Goal: Task Accomplishment & Management: Complete application form

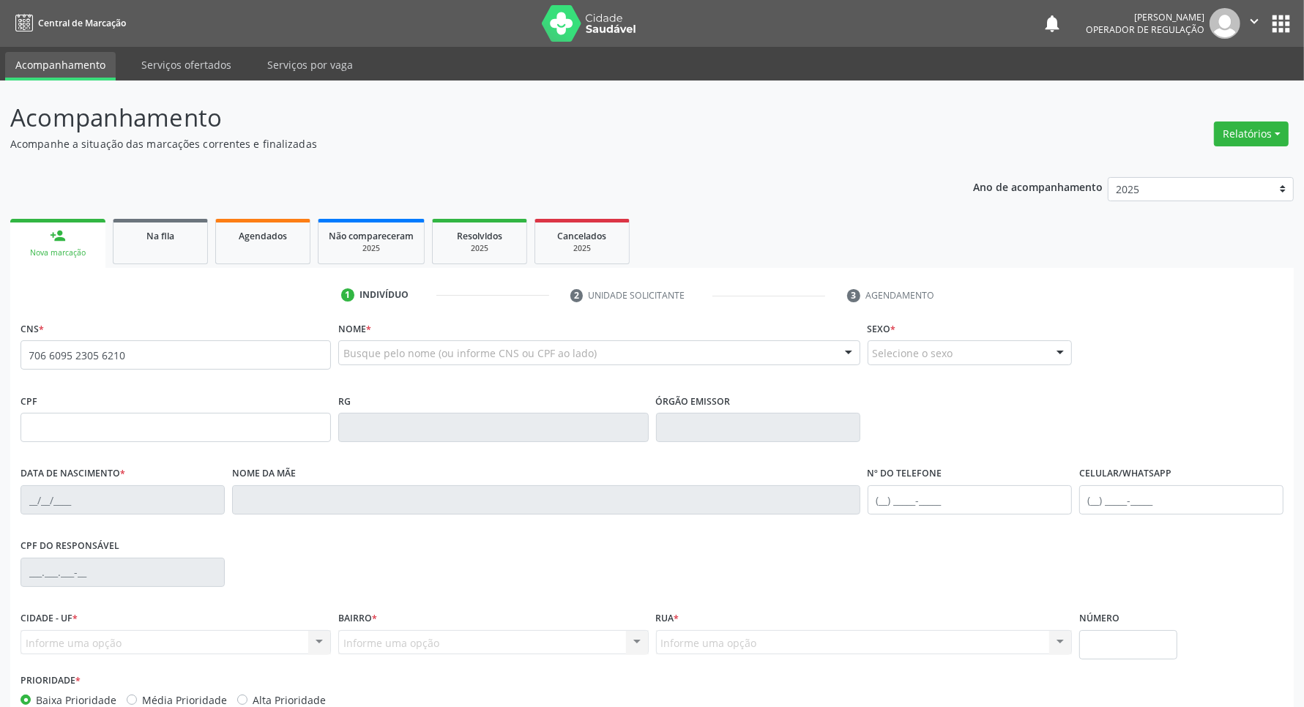
type input "706 6095 2305 6210"
type input "2[DATE]"
type input "[PERSON_NAME]"
type input "[PHONE_NUMBER]"
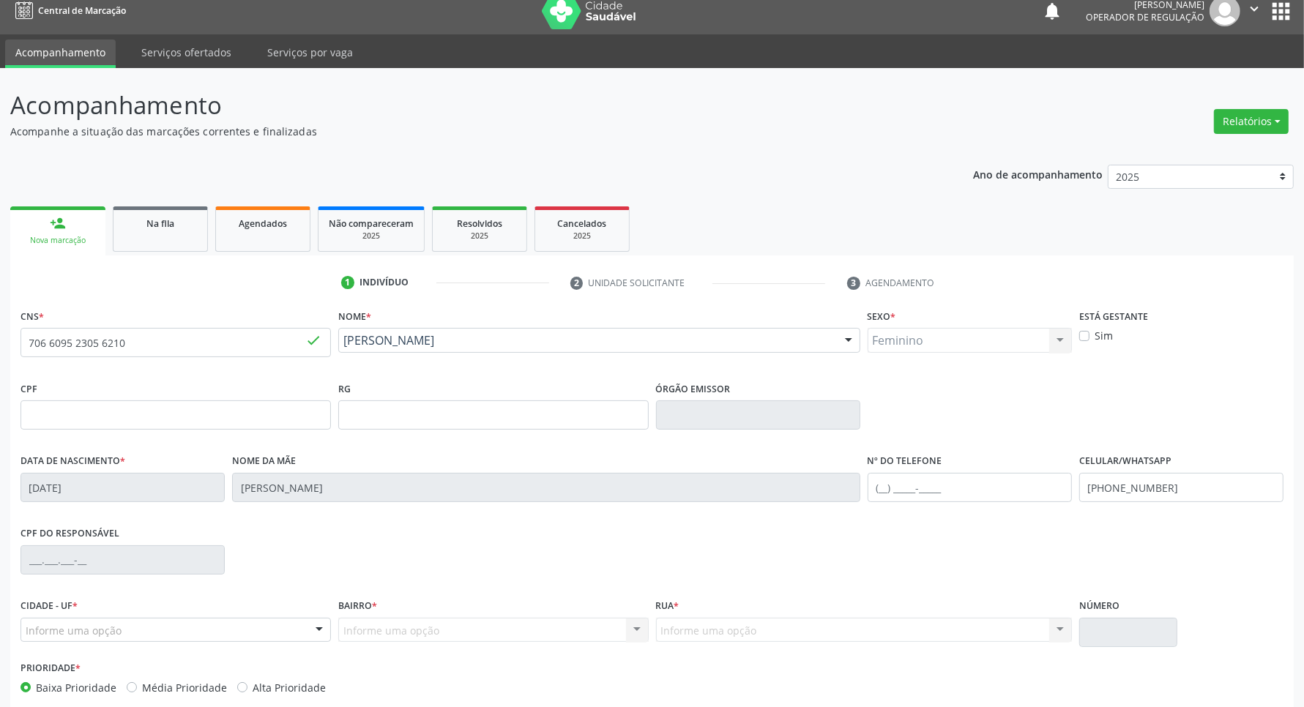
scroll to position [86, 0]
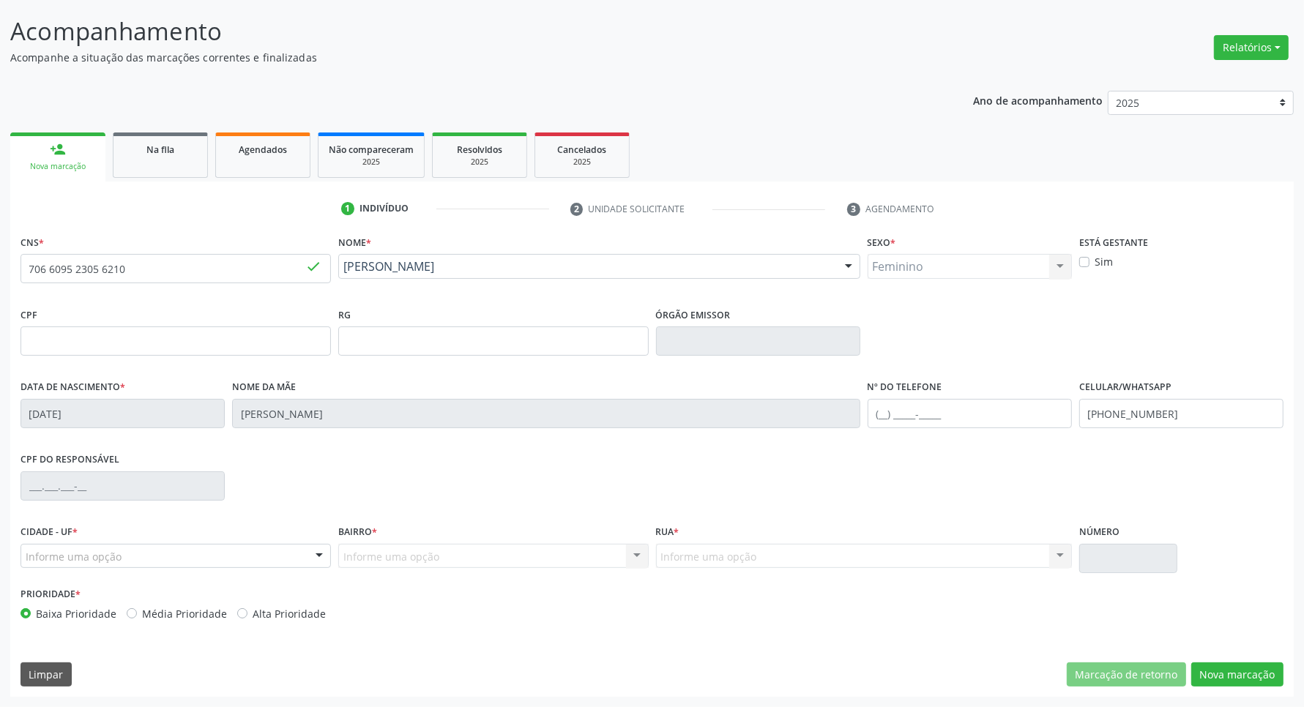
click at [313, 564] on div at bounding box center [319, 557] width 22 height 25
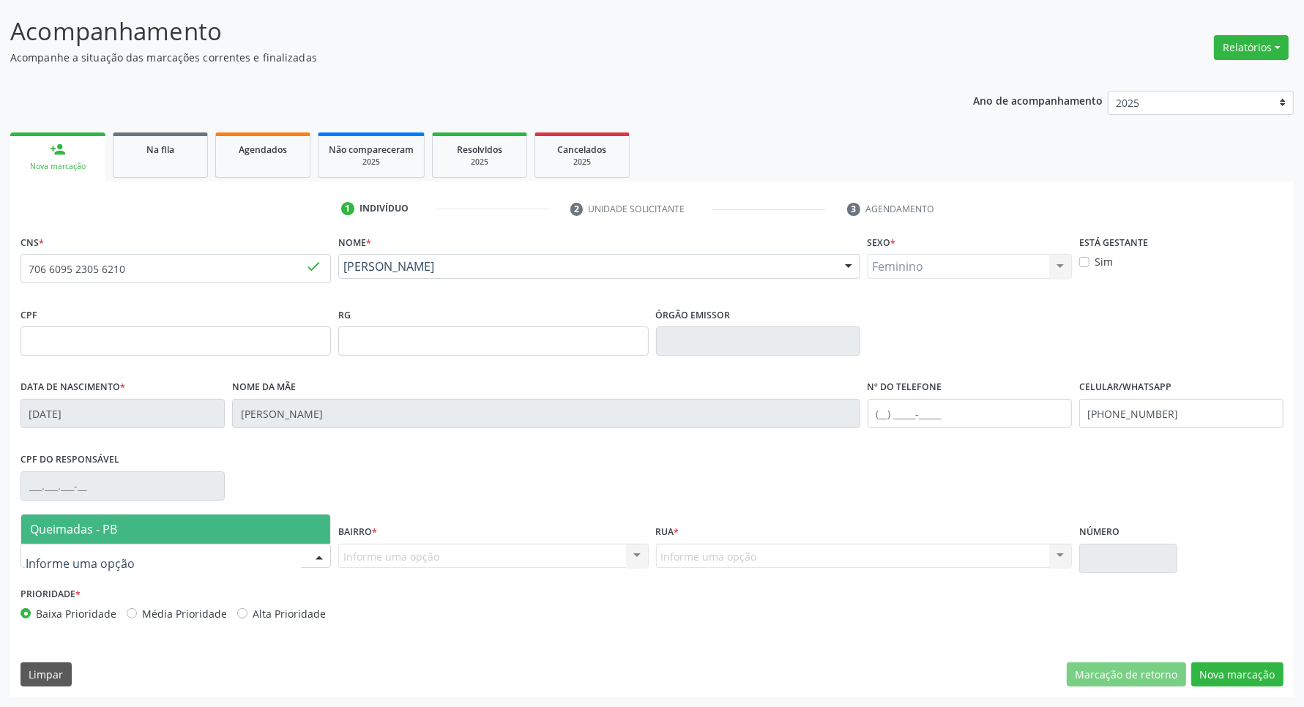
click at [185, 533] on span "Queimadas - PB" at bounding box center [175, 529] width 309 height 29
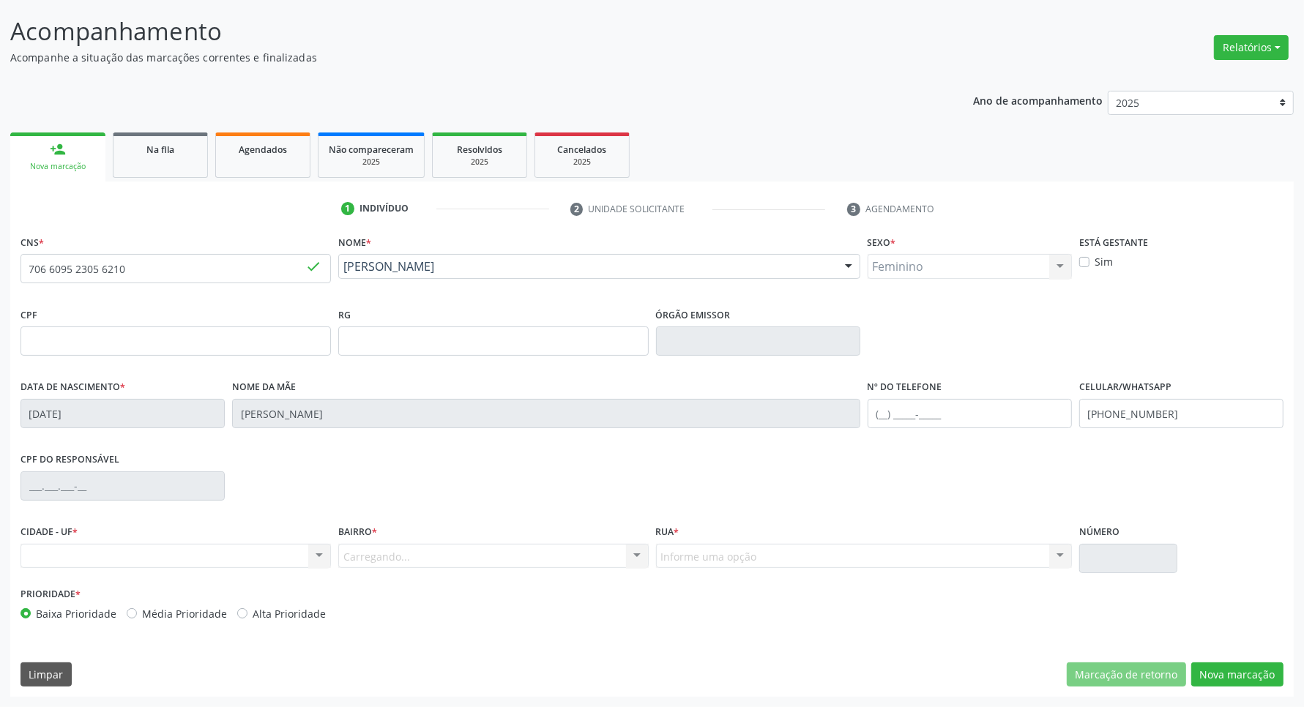
click at [428, 551] on div "Carregando... Nenhum resultado encontrado para: " " Nenhuma opção encontrada. D…" at bounding box center [493, 556] width 311 height 25
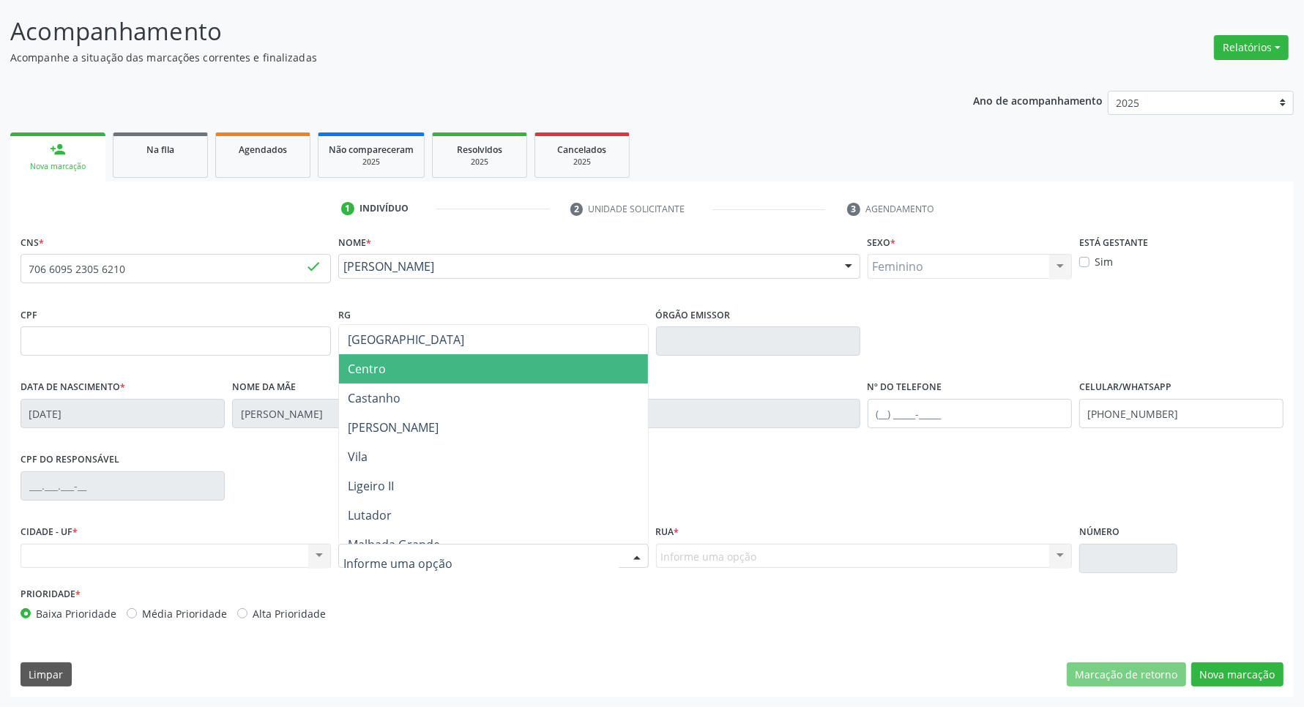
click at [408, 371] on span "Centro" at bounding box center [493, 368] width 309 height 29
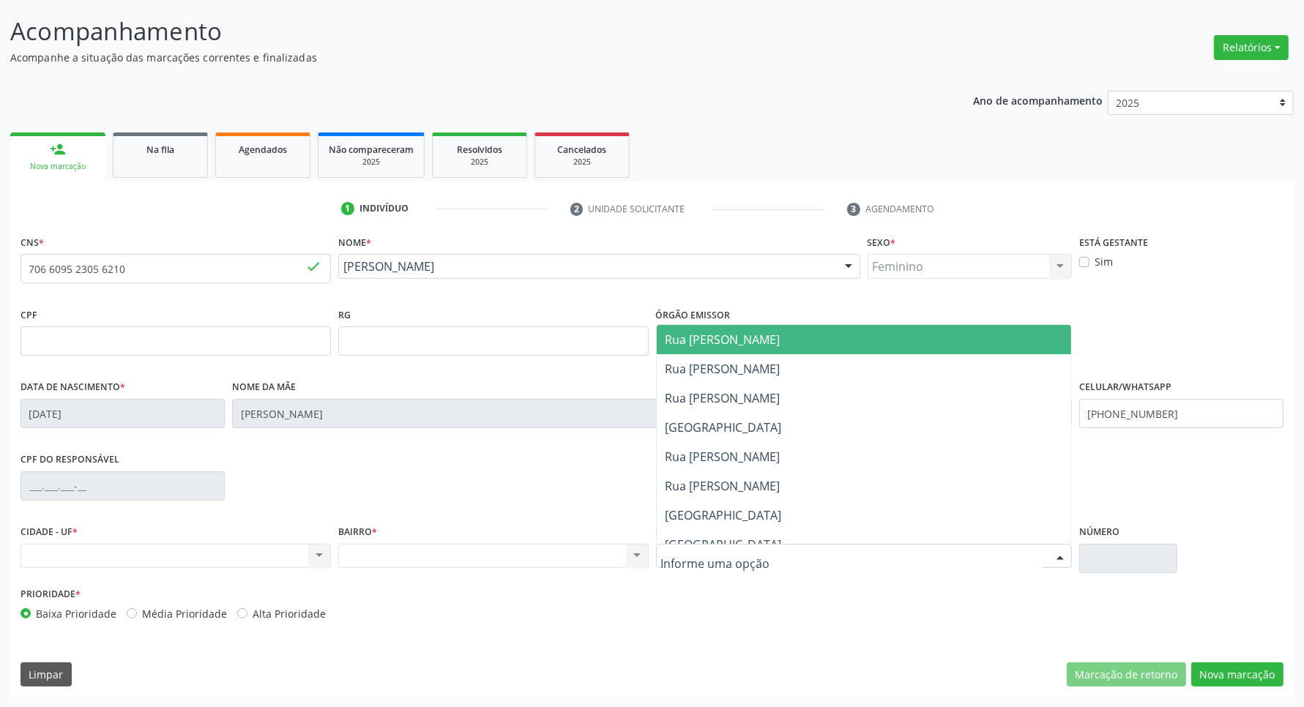
click at [803, 553] on div at bounding box center [864, 556] width 416 height 25
type input "alic"
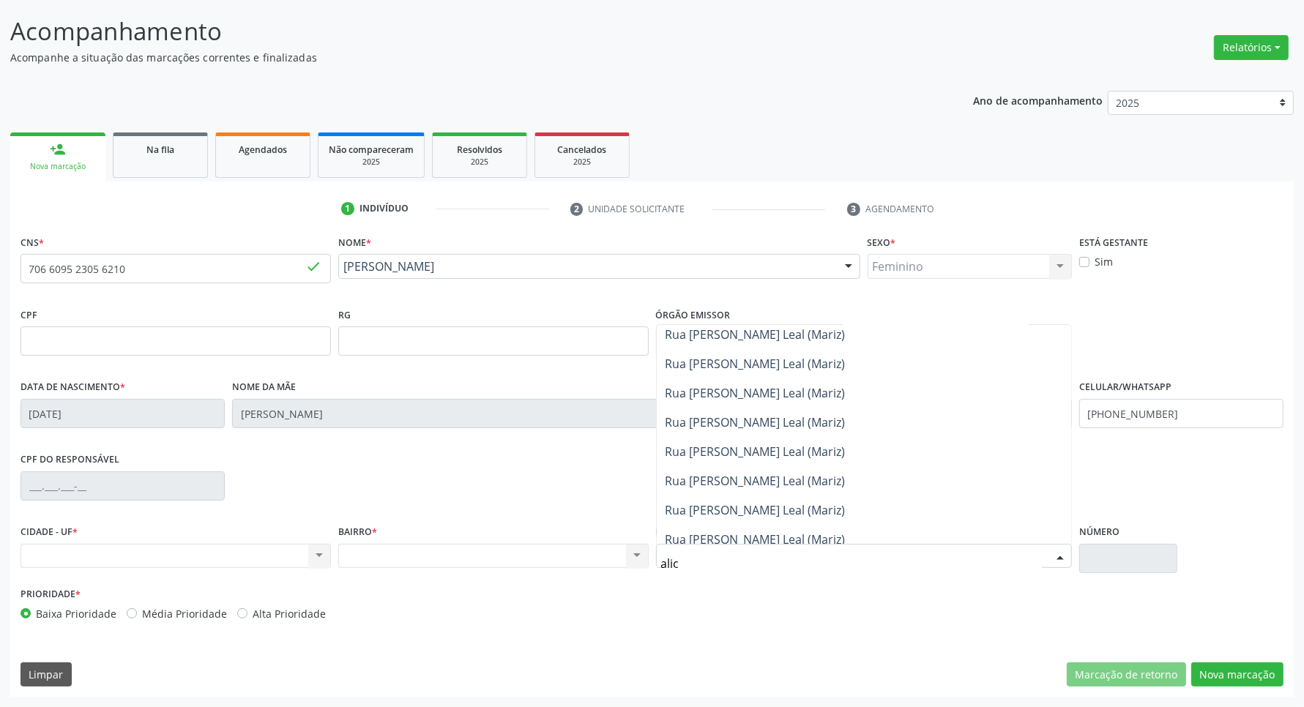
scroll to position [466, 0]
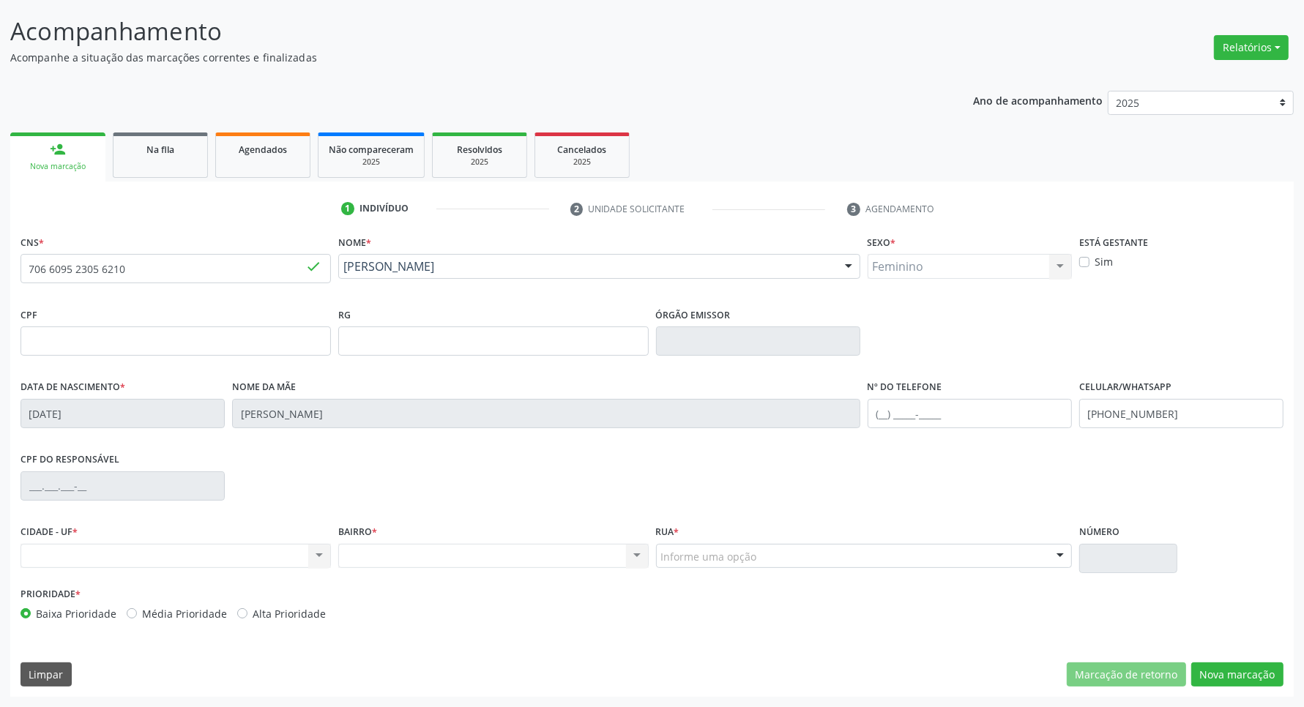
click at [421, 557] on div "Nenhum resultado encontrado para: " " Não há nenhuma opção para ser exibida." at bounding box center [493, 556] width 311 height 25
click at [188, 561] on div "Nenhum resultado encontrado para: " " Não há nenhuma opção para ser exibida." at bounding box center [176, 556] width 311 height 25
click at [572, 542] on div "BAIRRO * Nenhum resultado encontrado para: " " Não há nenhuma opção para ser ex…" at bounding box center [493, 544] width 311 height 47
click at [1220, 665] on button "Nova marcação" at bounding box center [1238, 675] width 92 height 25
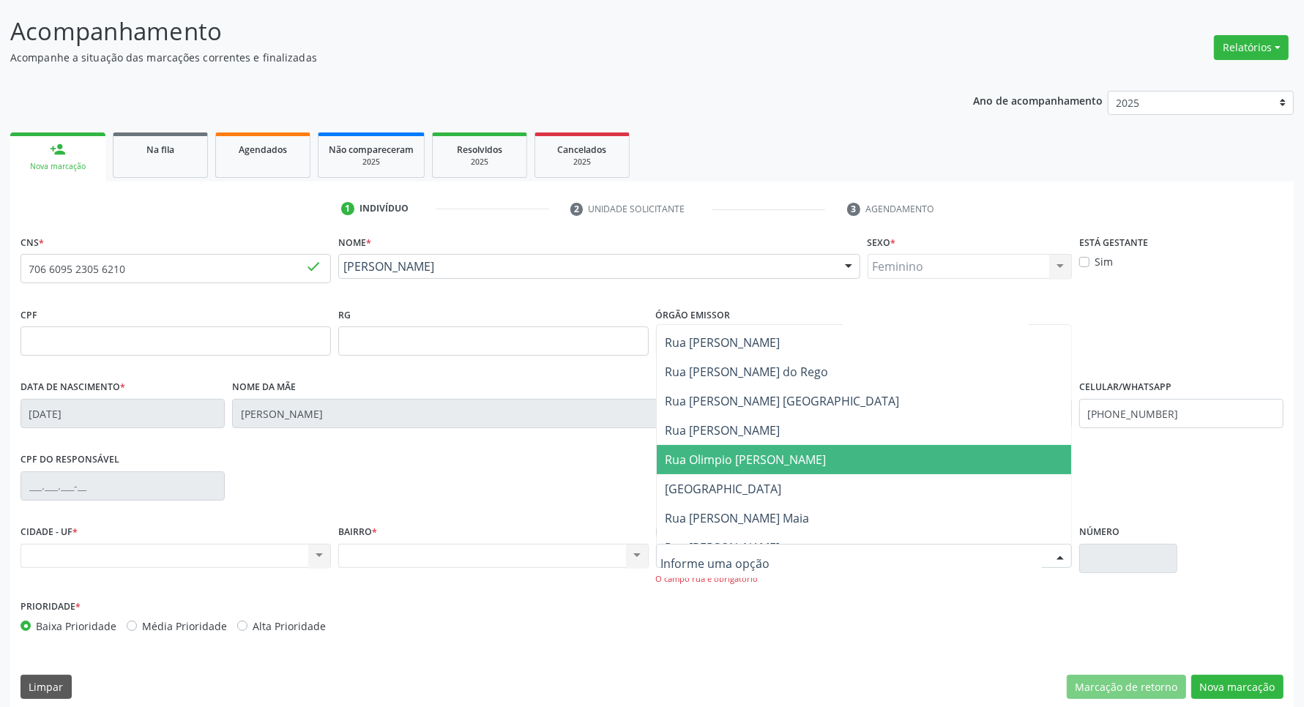
click at [687, 546] on div at bounding box center [864, 556] width 416 height 25
click at [511, 560] on div "Nenhum resultado encontrado para: " " Não há nenhuma opção para ser exibida." at bounding box center [493, 556] width 311 height 25
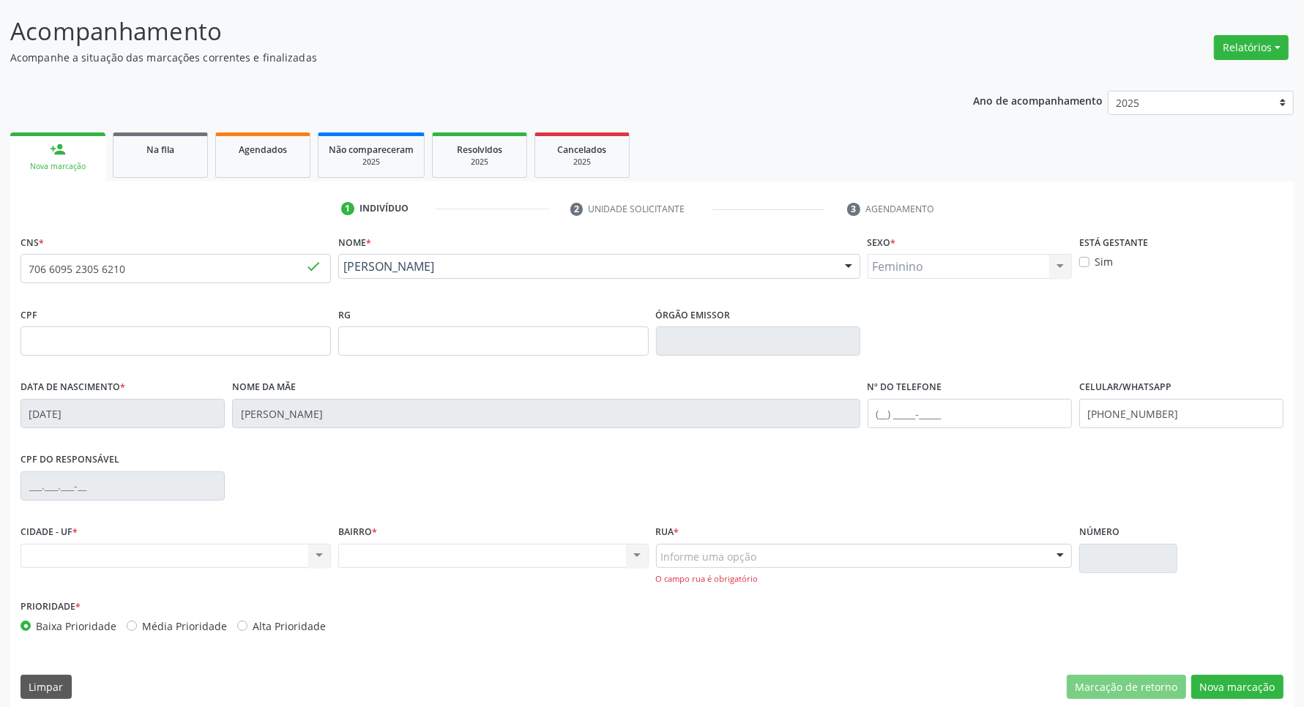
click at [180, 560] on div "Nenhum resultado encontrado para: " " Não há nenhuma opção para ser exibida." at bounding box center [176, 556] width 311 height 25
click at [108, 256] on input "706 6095 2305 6210" at bounding box center [176, 268] width 311 height 29
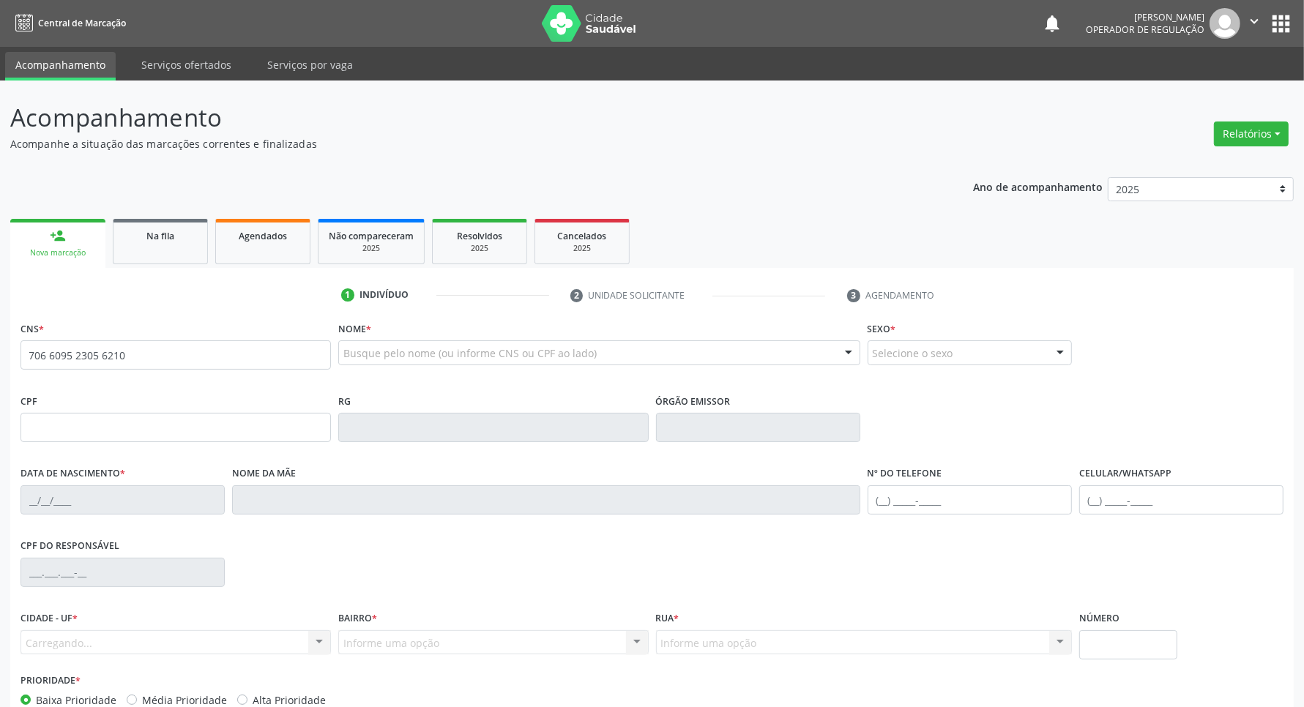
type input "706 6095 2305 6210"
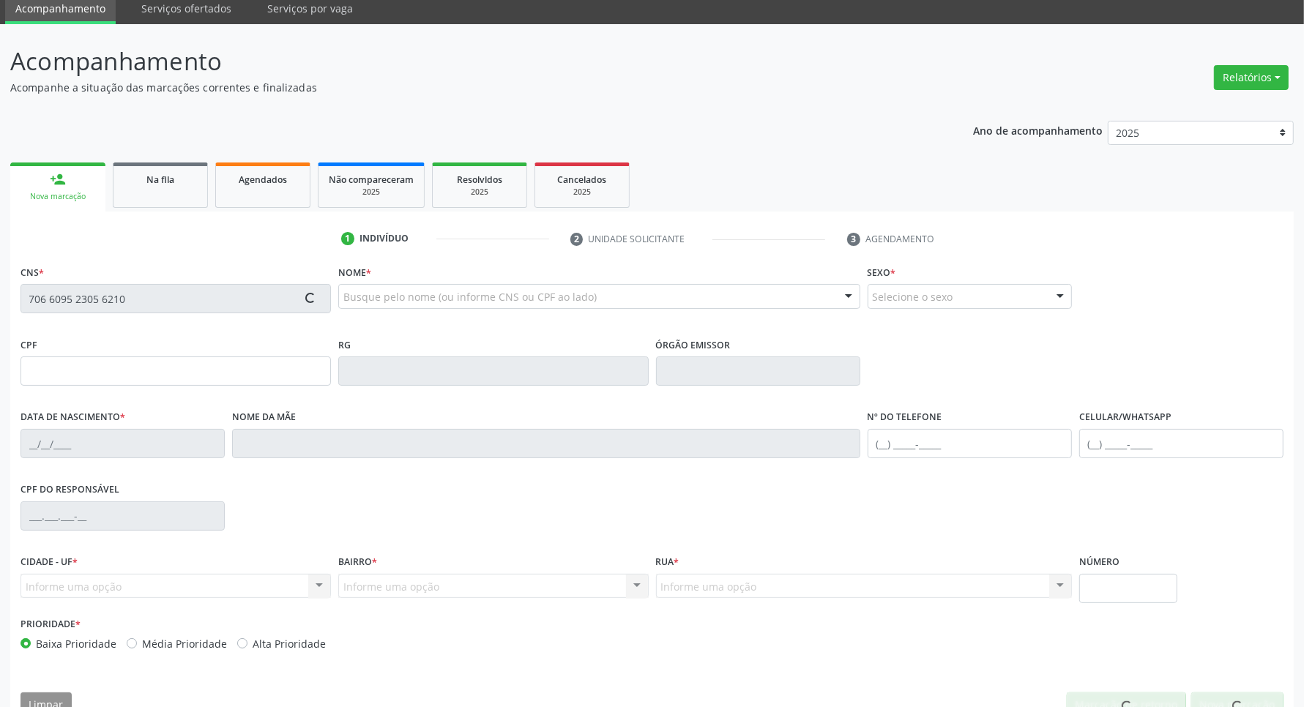
scroll to position [86, 0]
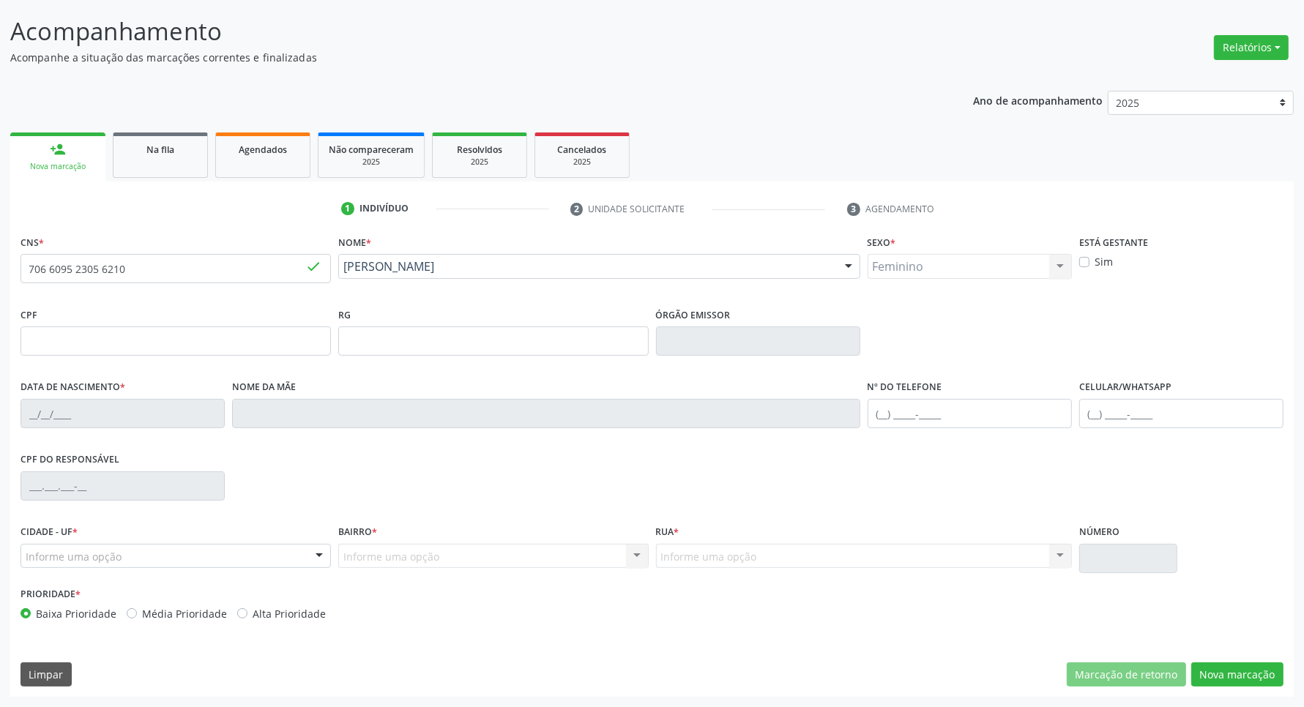
type input "2[DATE]"
type input "[PERSON_NAME]"
type input "[PHONE_NUMBER]"
click at [195, 569] on div "Cidade - UF * Informe uma opção Queimadas - PB Nenhum resultado encontrado para…" at bounding box center [176, 552] width 318 height 62
click at [194, 565] on div "Informe uma opção" at bounding box center [176, 556] width 311 height 25
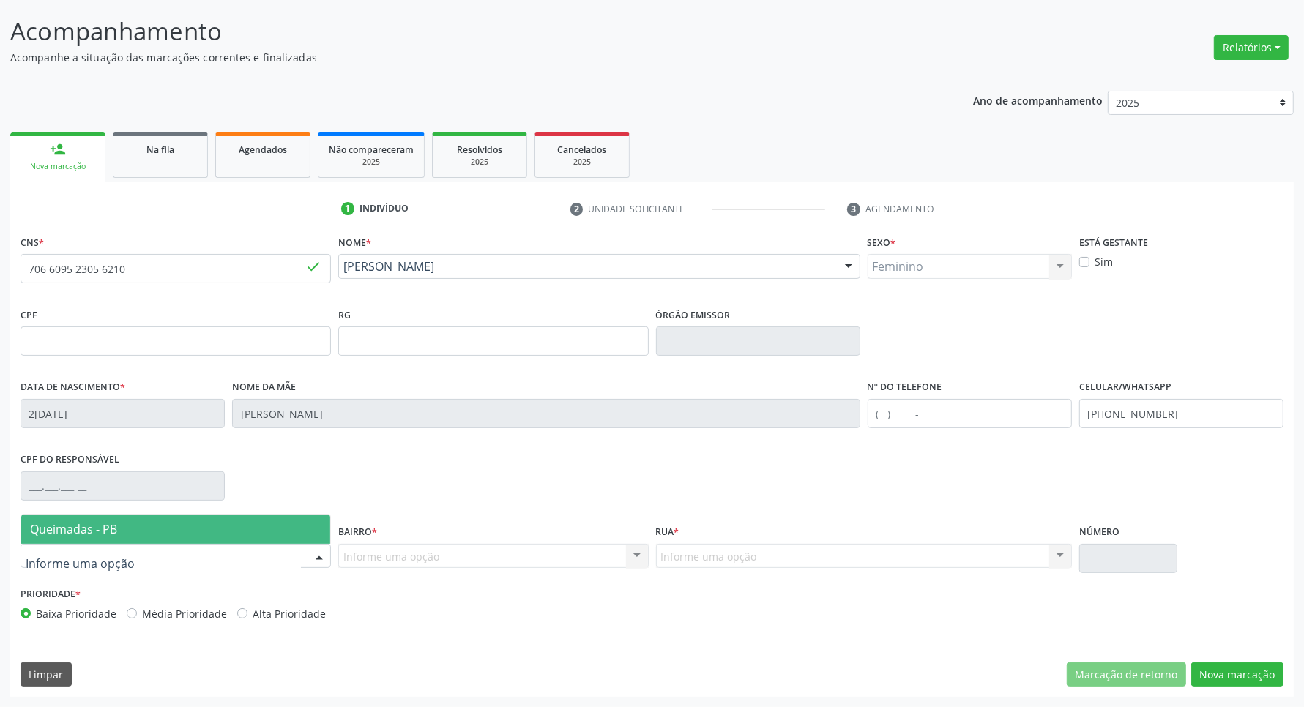
click at [178, 529] on span "Queimadas - PB" at bounding box center [175, 529] width 309 height 29
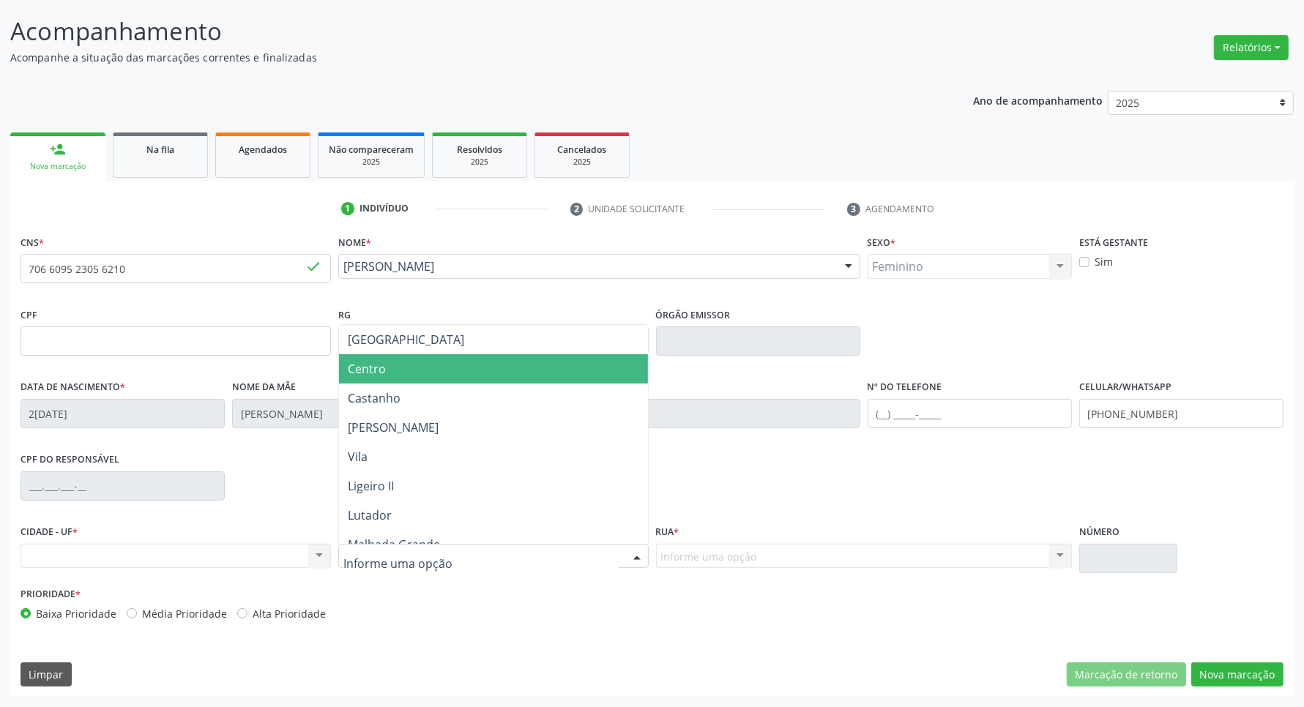
click at [425, 363] on span "Centro" at bounding box center [493, 368] width 309 height 29
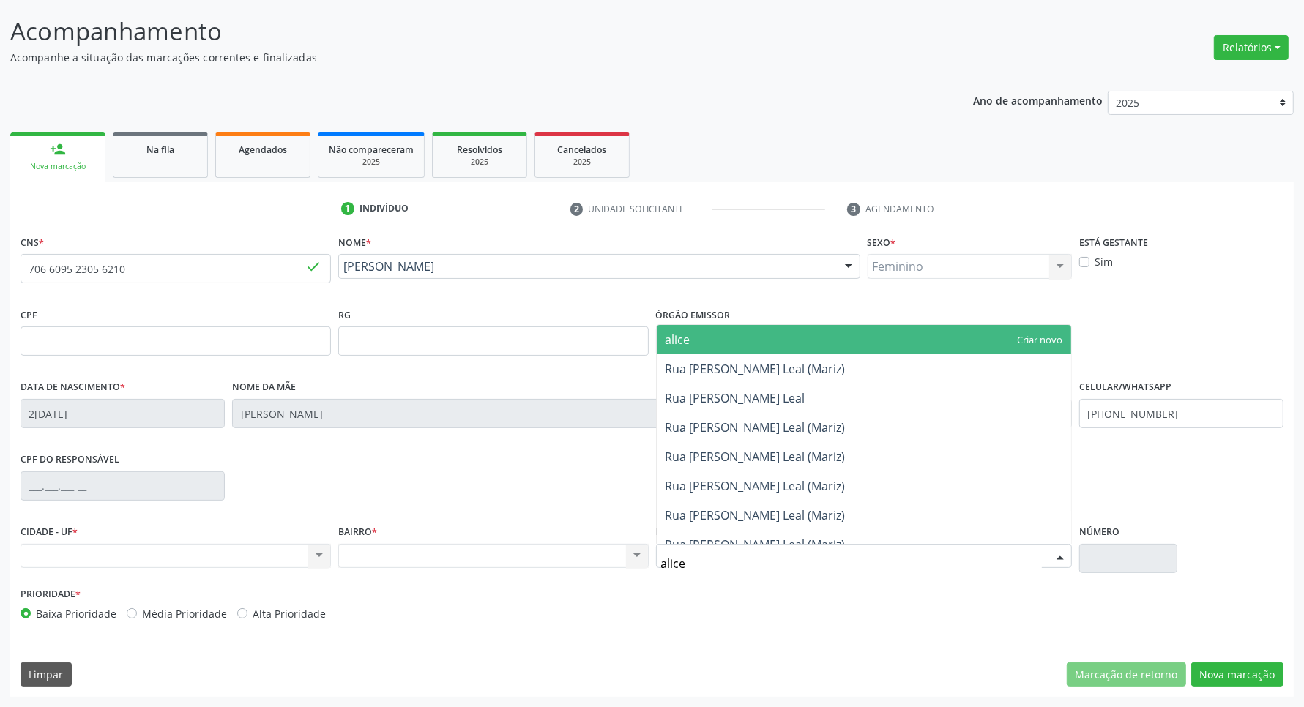
type input "alice"
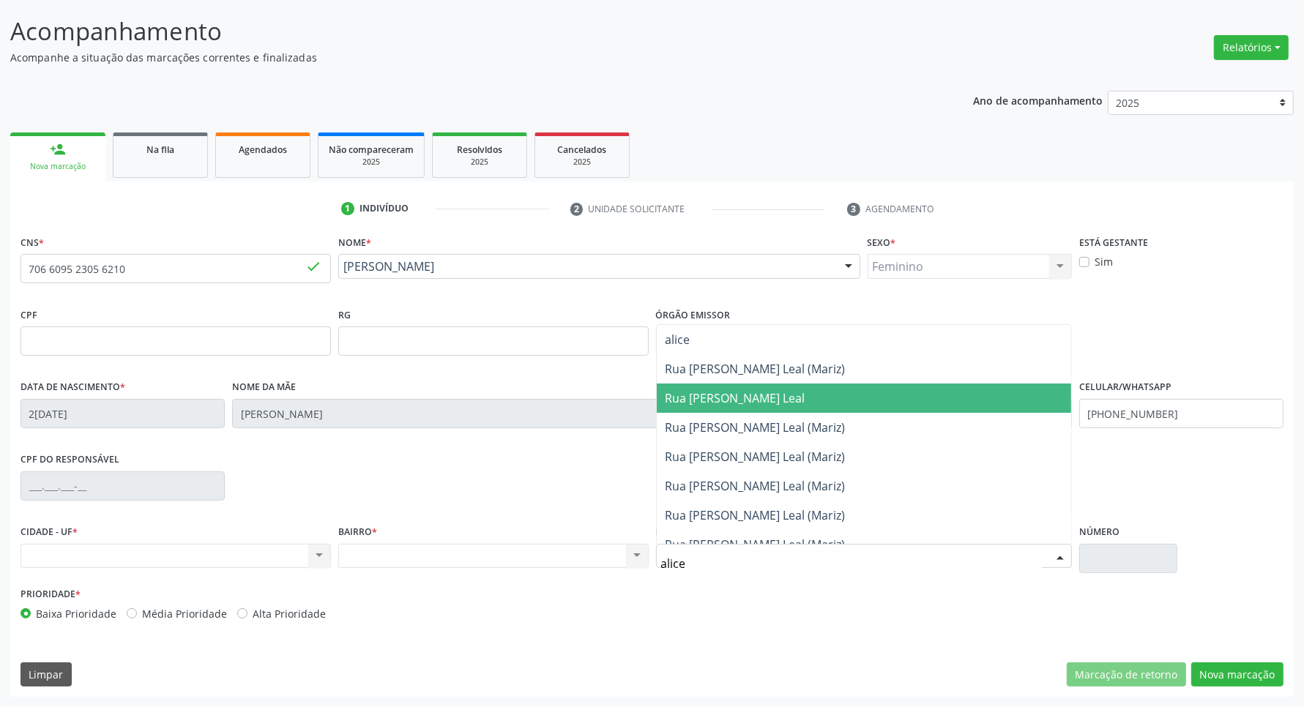
click at [767, 401] on span "Rua [PERSON_NAME] Leal" at bounding box center [864, 398] width 415 height 29
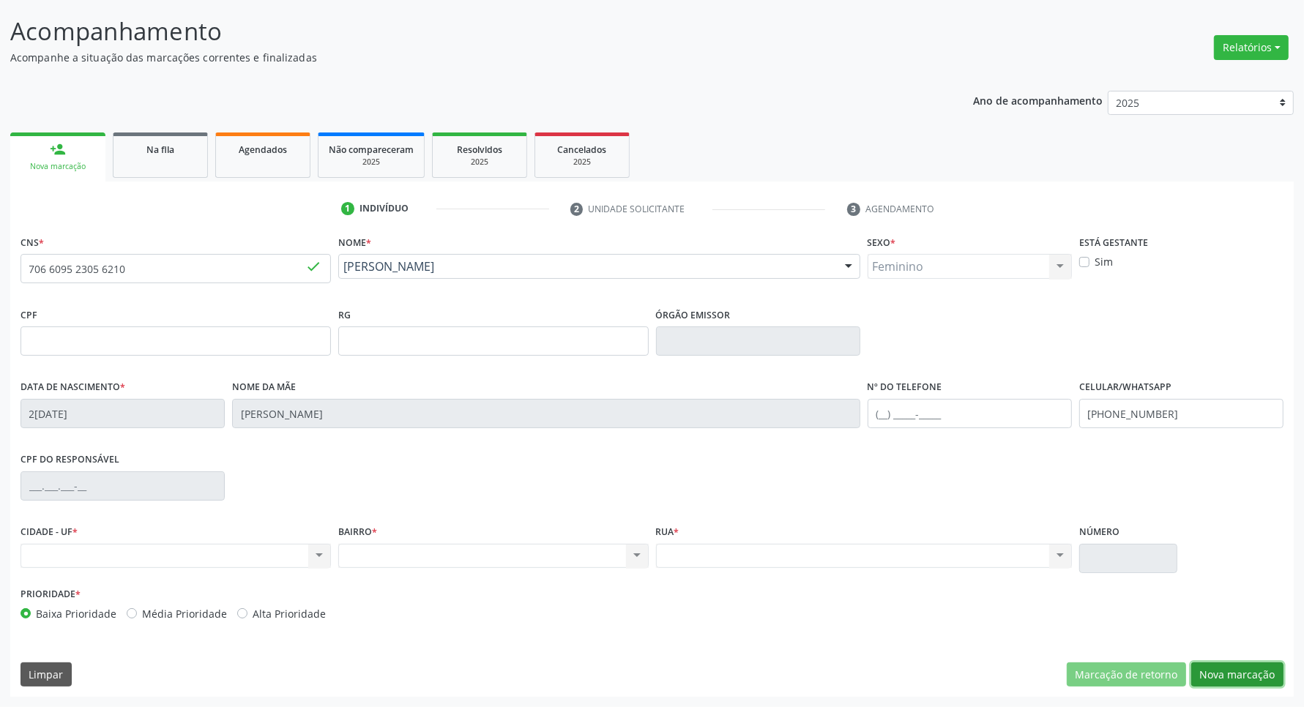
click at [1249, 677] on button "Nova marcação" at bounding box center [1238, 675] width 92 height 25
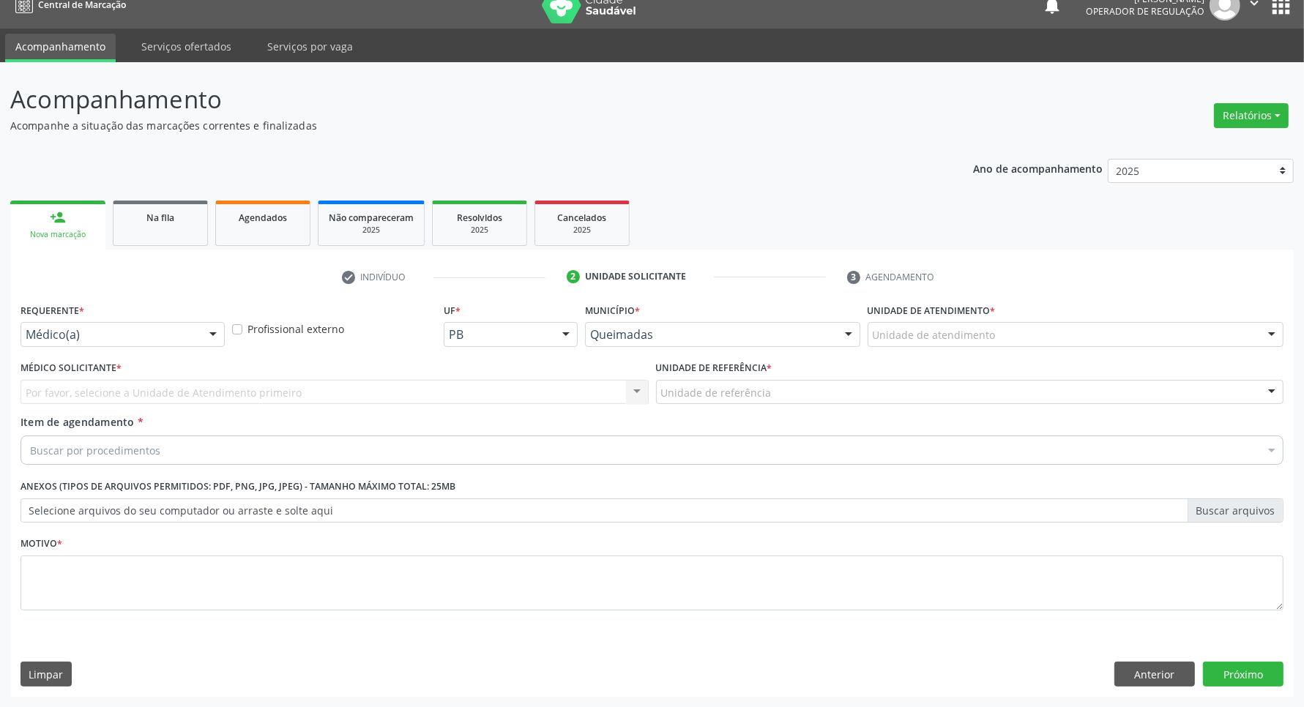
scroll to position [18, 0]
click at [1180, 664] on button "Anterior" at bounding box center [1155, 674] width 81 height 25
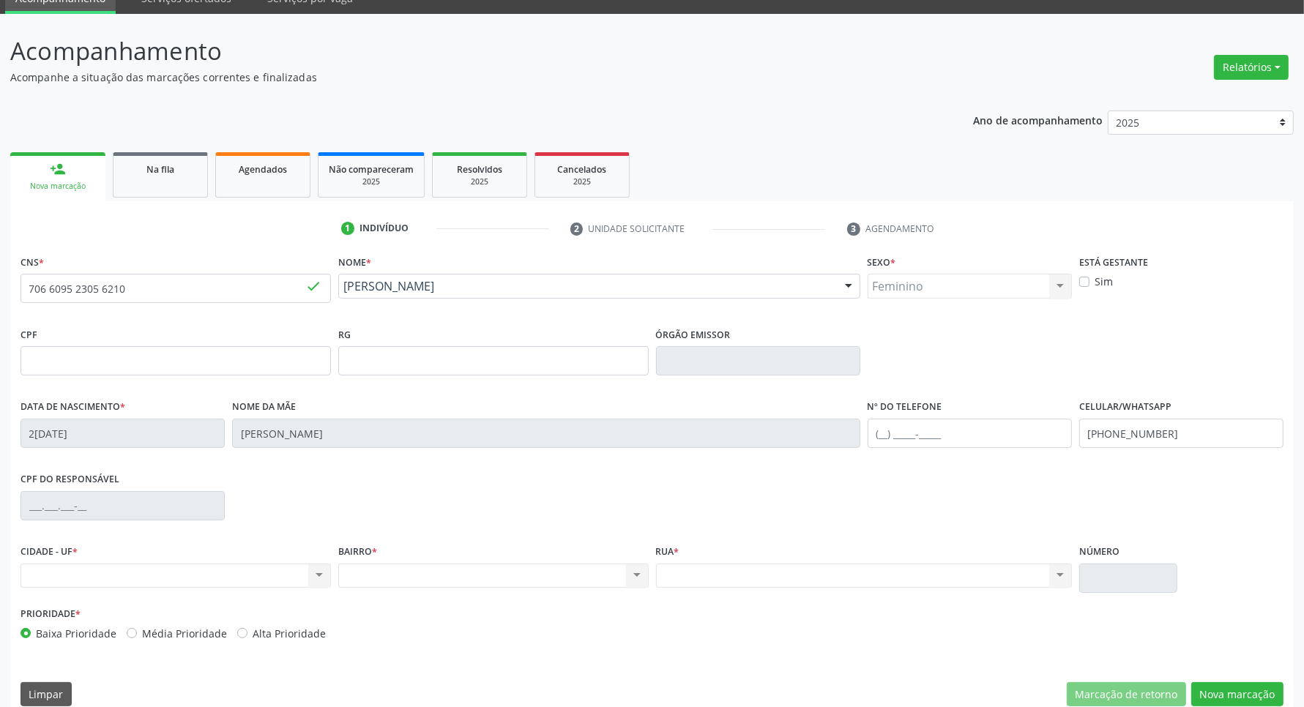
scroll to position [86, 0]
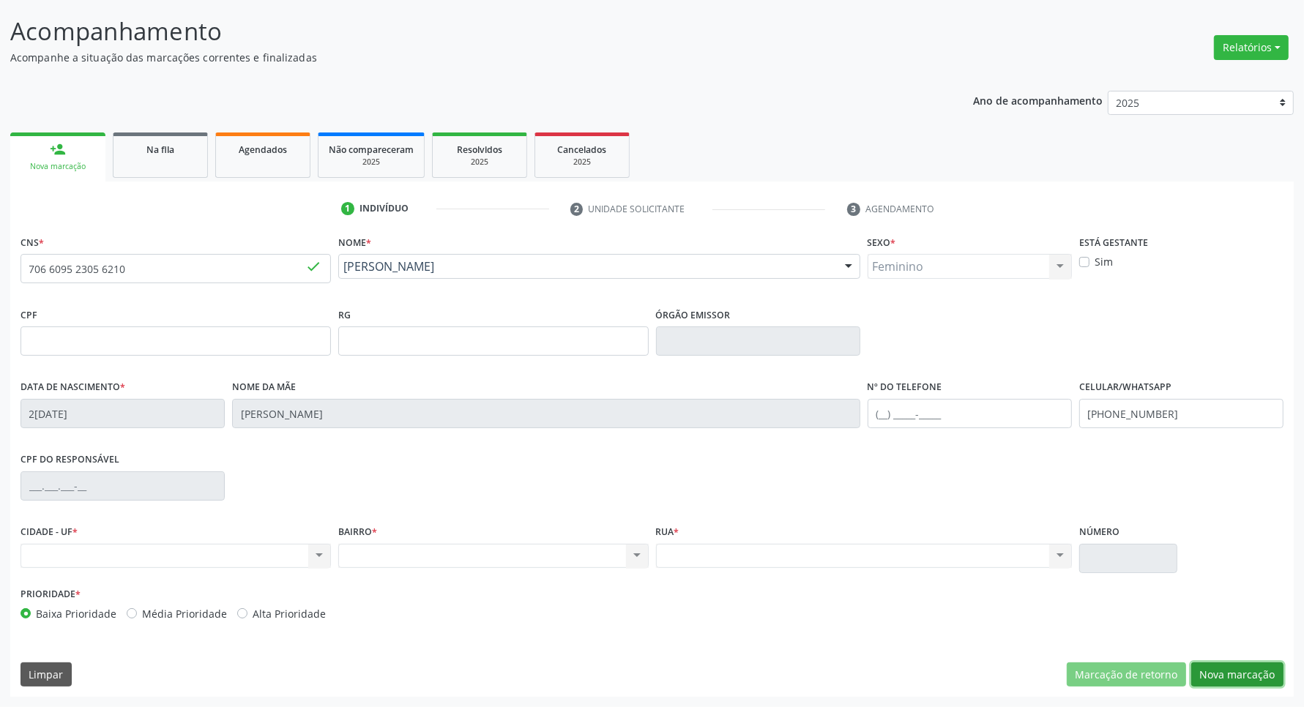
click at [1244, 671] on button "Nova marcação" at bounding box center [1238, 675] width 92 height 25
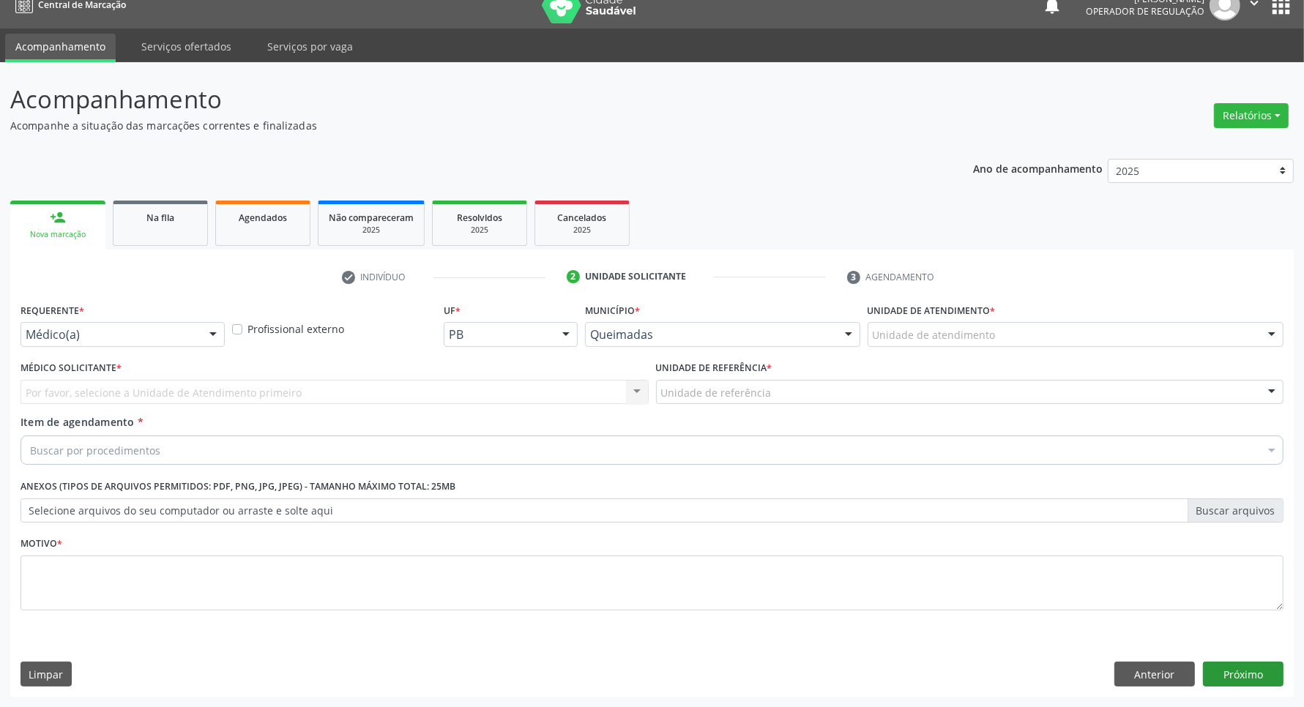
scroll to position [18, 0]
click at [1173, 676] on button "Anterior" at bounding box center [1155, 674] width 81 height 25
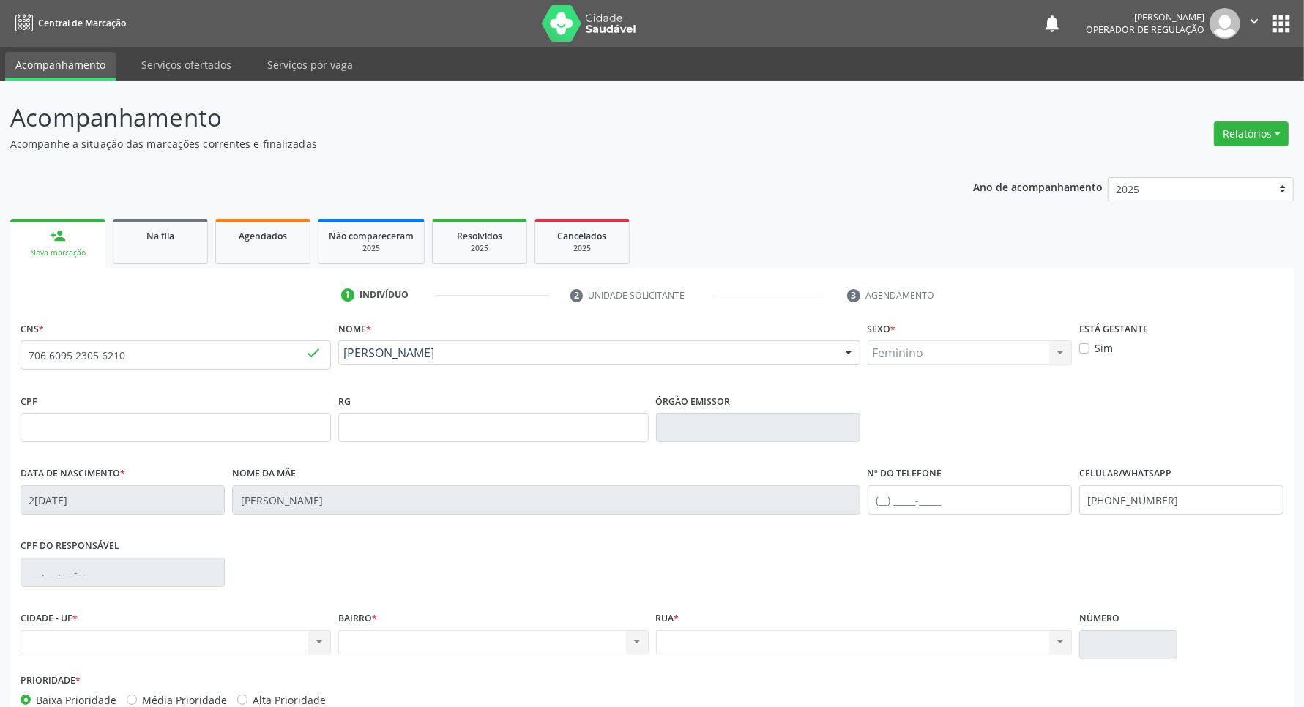
scroll to position [86, 0]
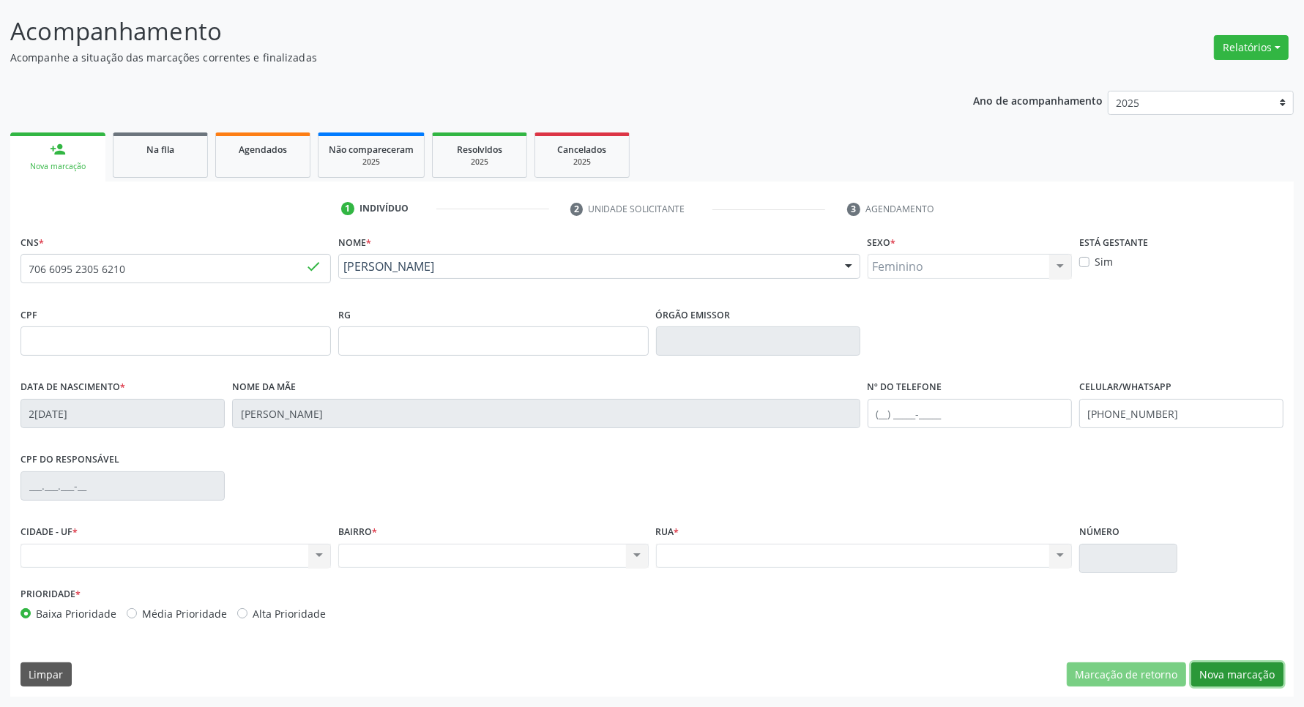
click at [1227, 674] on button "Nova marcação" at bounding box center [1238, 675] width 92 height 25
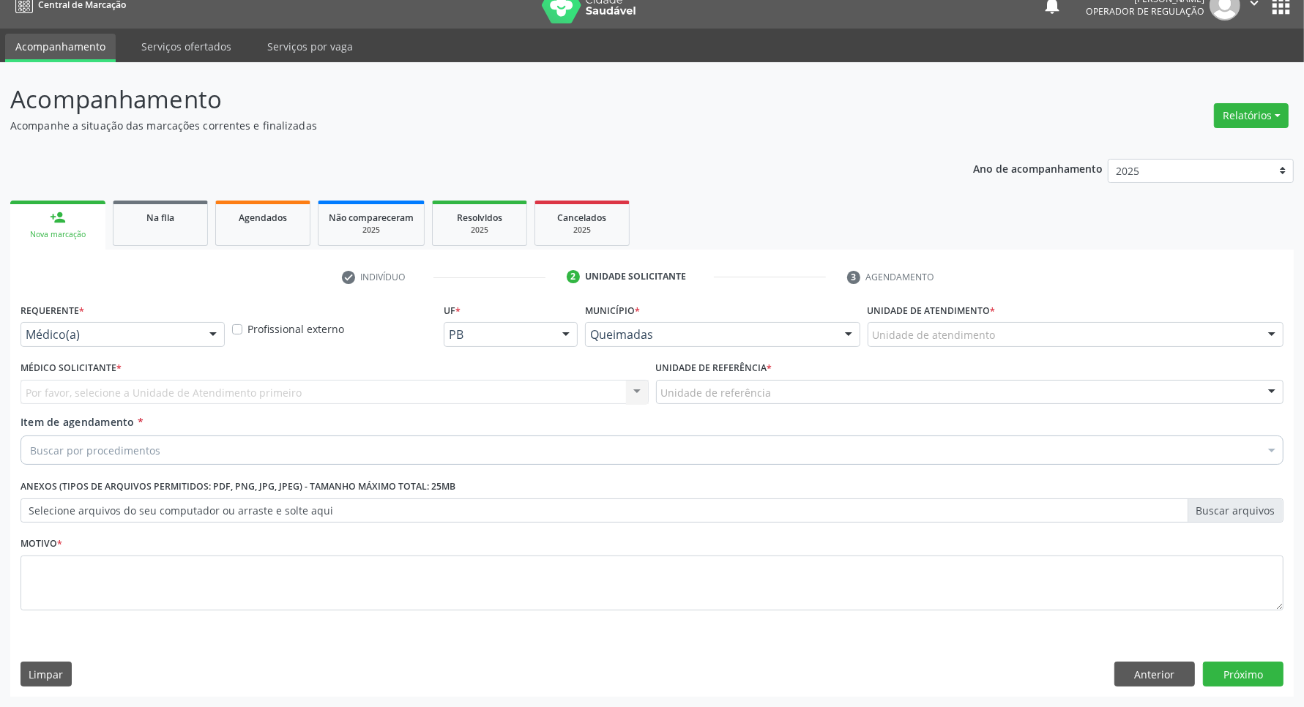
scroll to position [18, 0]
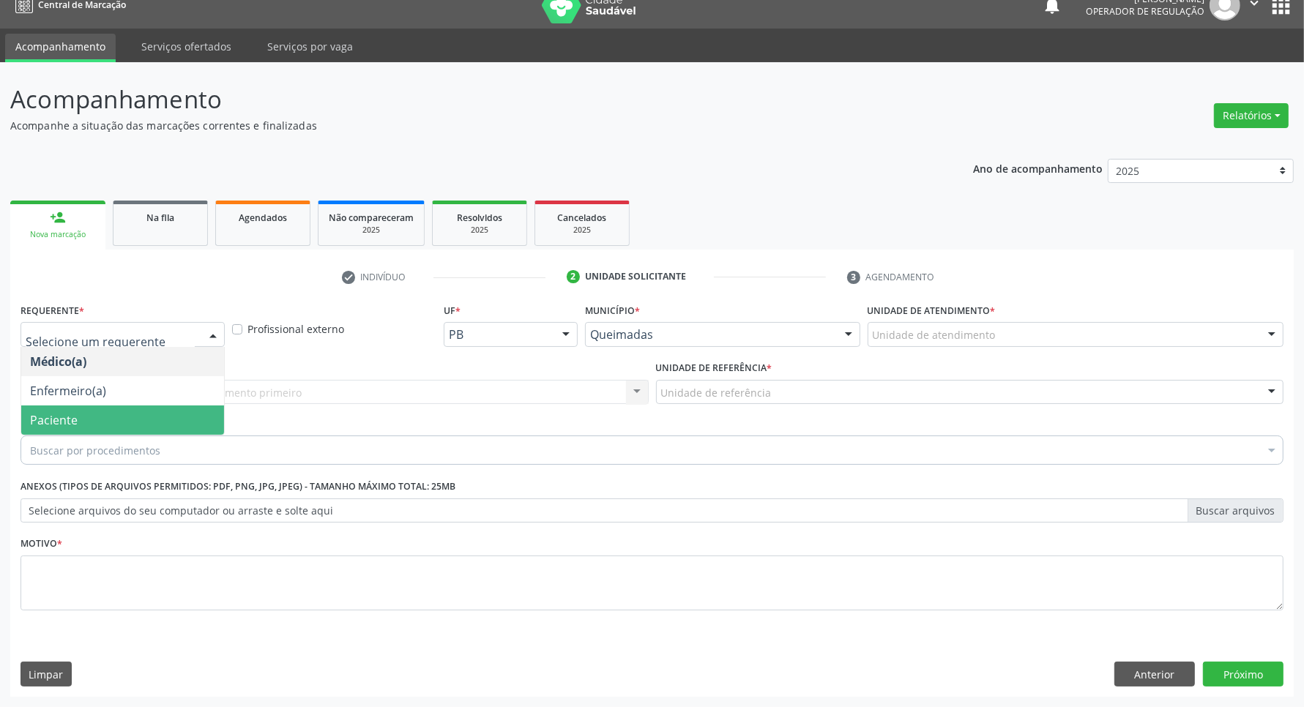
click at [141, 409] on span "Paciente" at bounding box center [122, 420] width 203 height 29
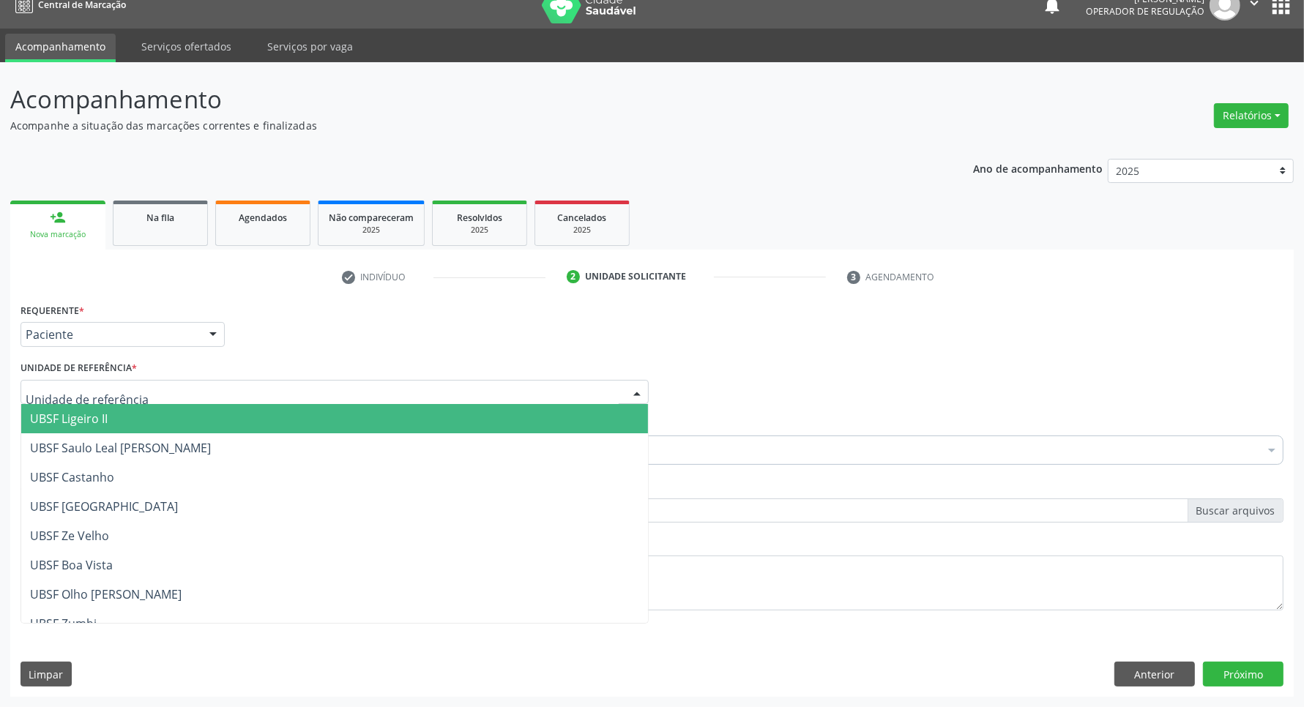
click at [163, 383] on div at bounding box center [335, 392] width 628 height 25
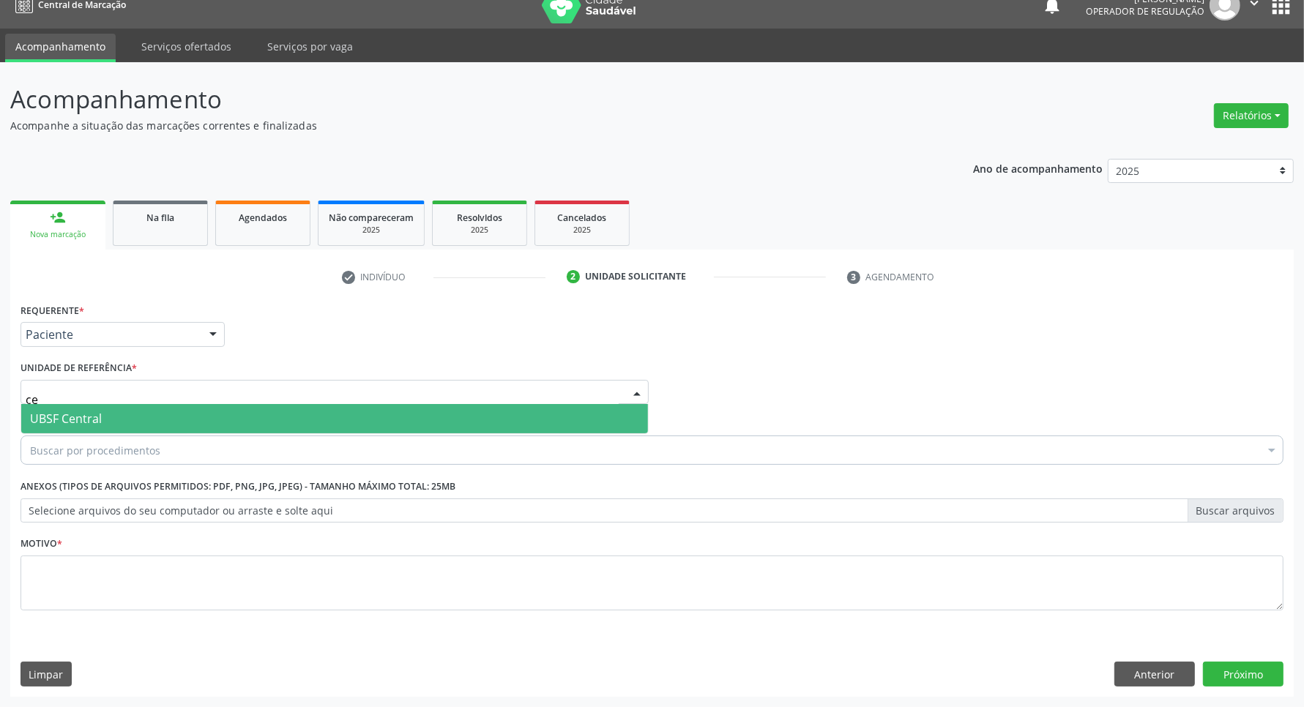
type input "cen"
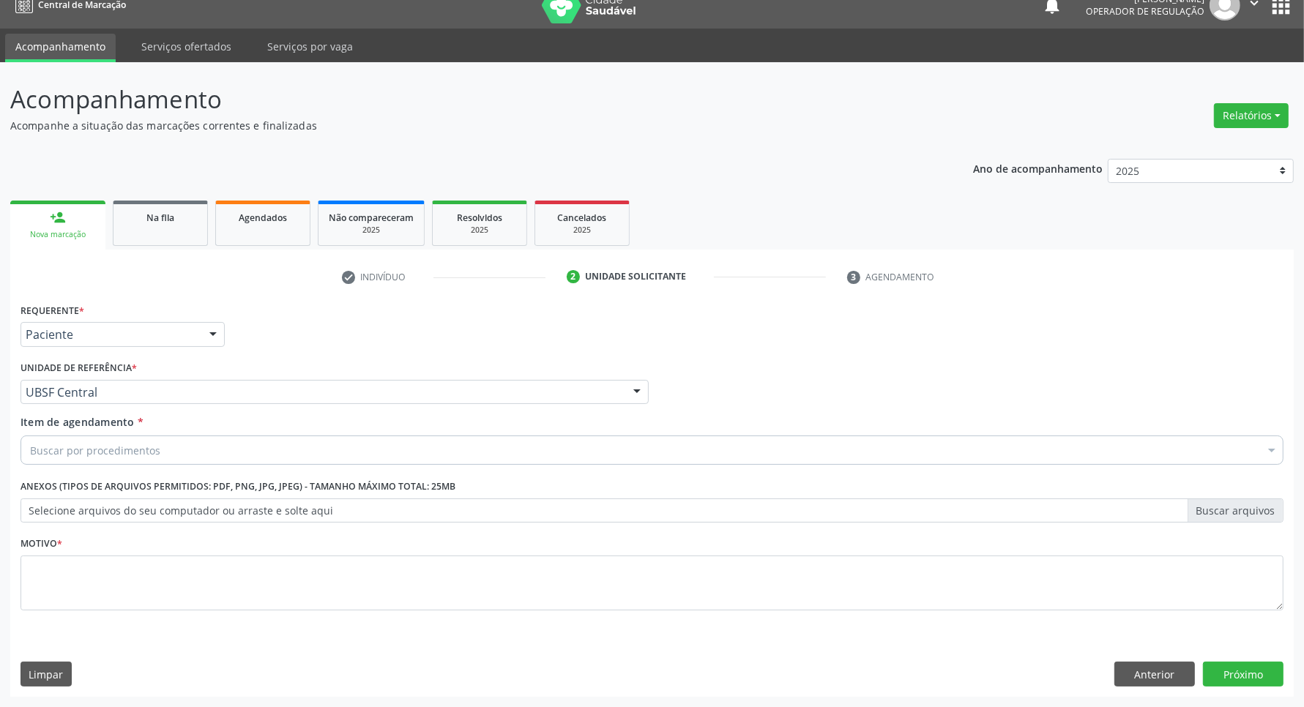
click at [173, 449] on div "Buscar por procedimentos" at bounding box center [652, 450] width 1263 height 29
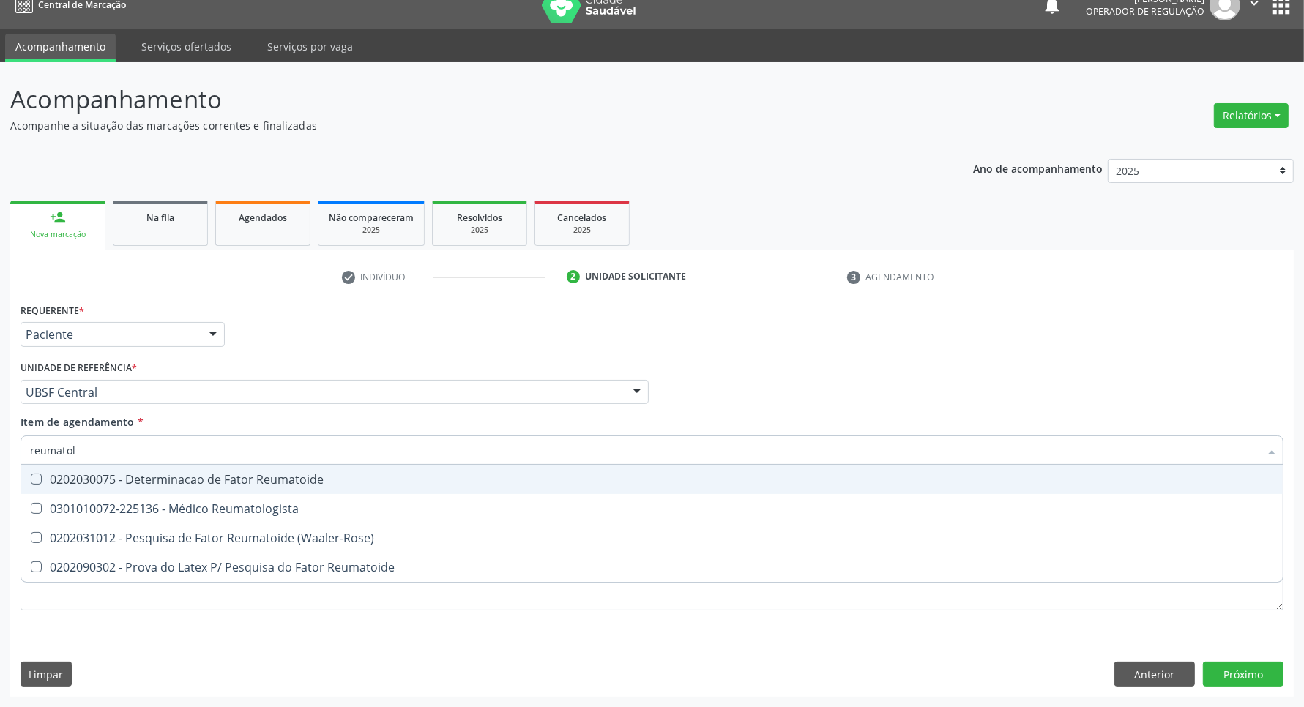
type input "reumatolo"
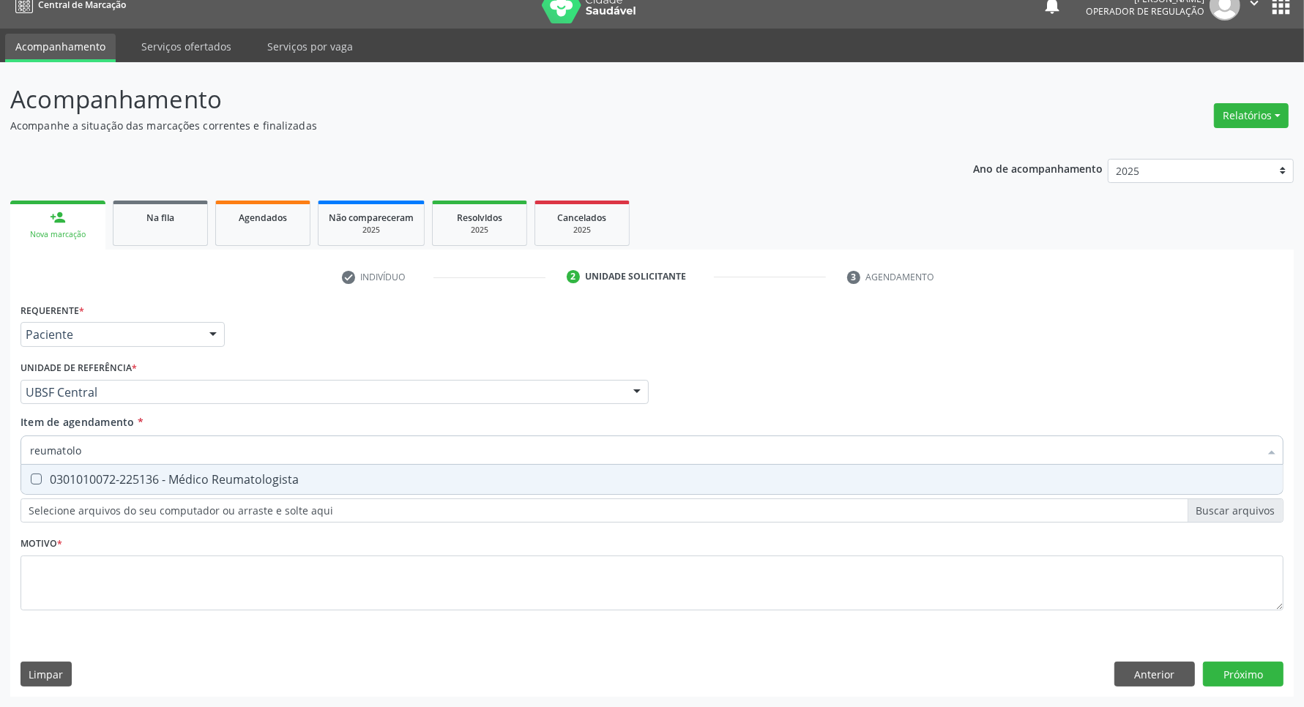
click at [122, 470] on span "0301010072-225136 - Médico Reumatologista" at bounding box center [652, 479] width 1262 height 29
checkbox Reumatologista "true"
click at [100, 597] on div "Requerente * Paciente Médico(a) Enfermeiro(a) Paciente Nenhum resultado encontr…" at bounding box center [652, 466] width 1263 height 332
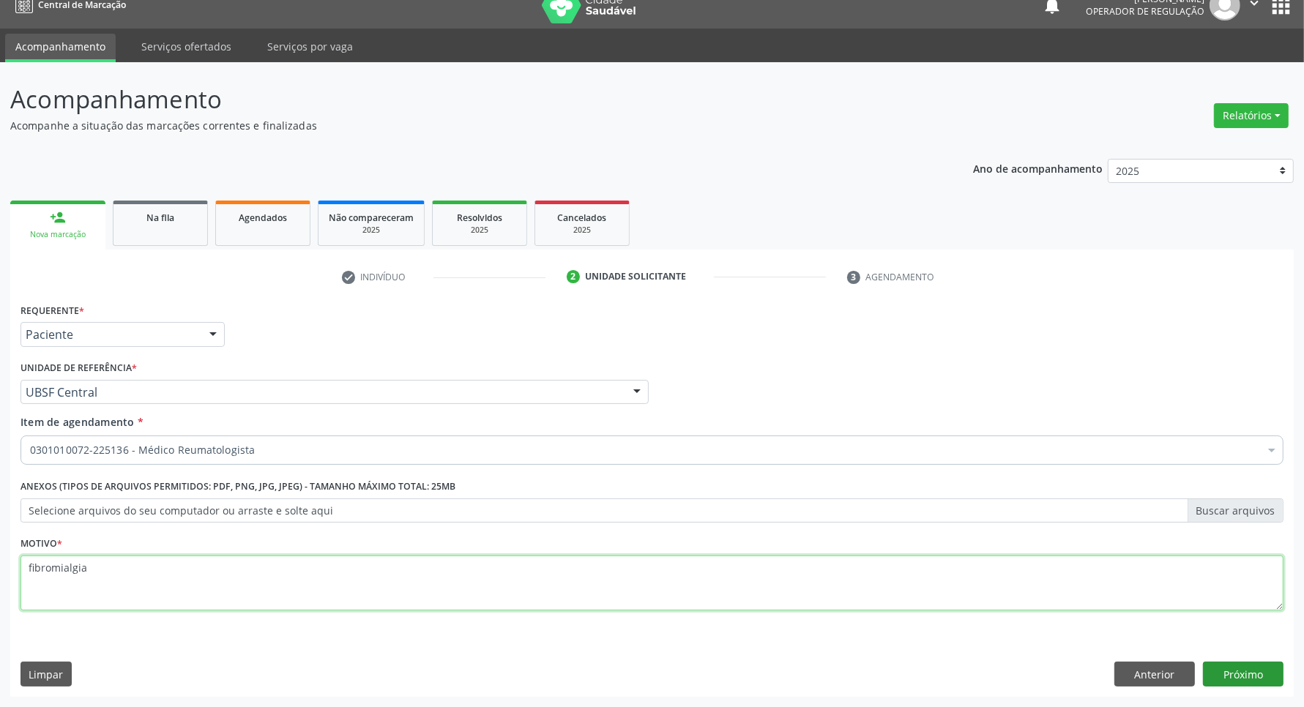
type textarea "fibromialgia"
click at [1240, 674] on button "Próximo" at bounding box center [1243, 674] width 81 height 25
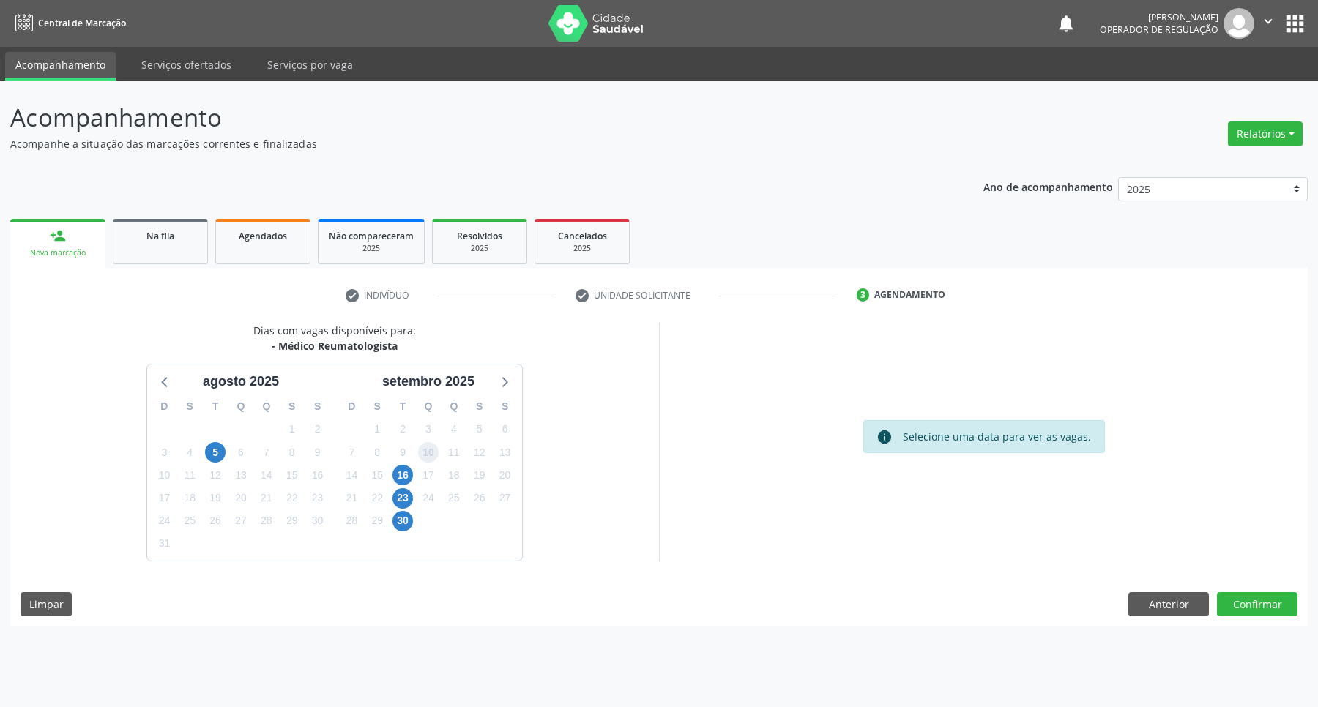
click at [431, 459] on span "10" at bounding box center [428, 452] width 21 height 21
click at [1271, 606] on button "Confirmar" at bounding box center [1257, 604] width 81 height 25
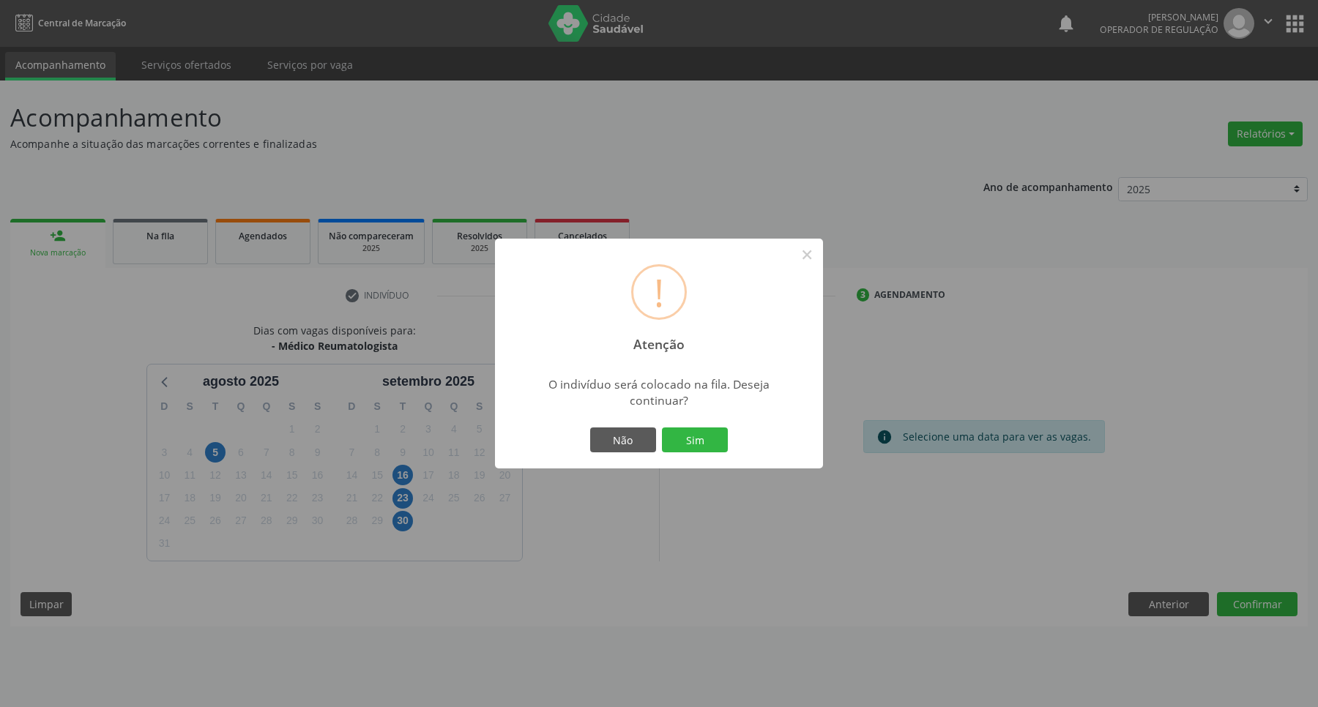
click at [662, 428] on button "Sim" at bounding box center [695, 440] width 66 height 25
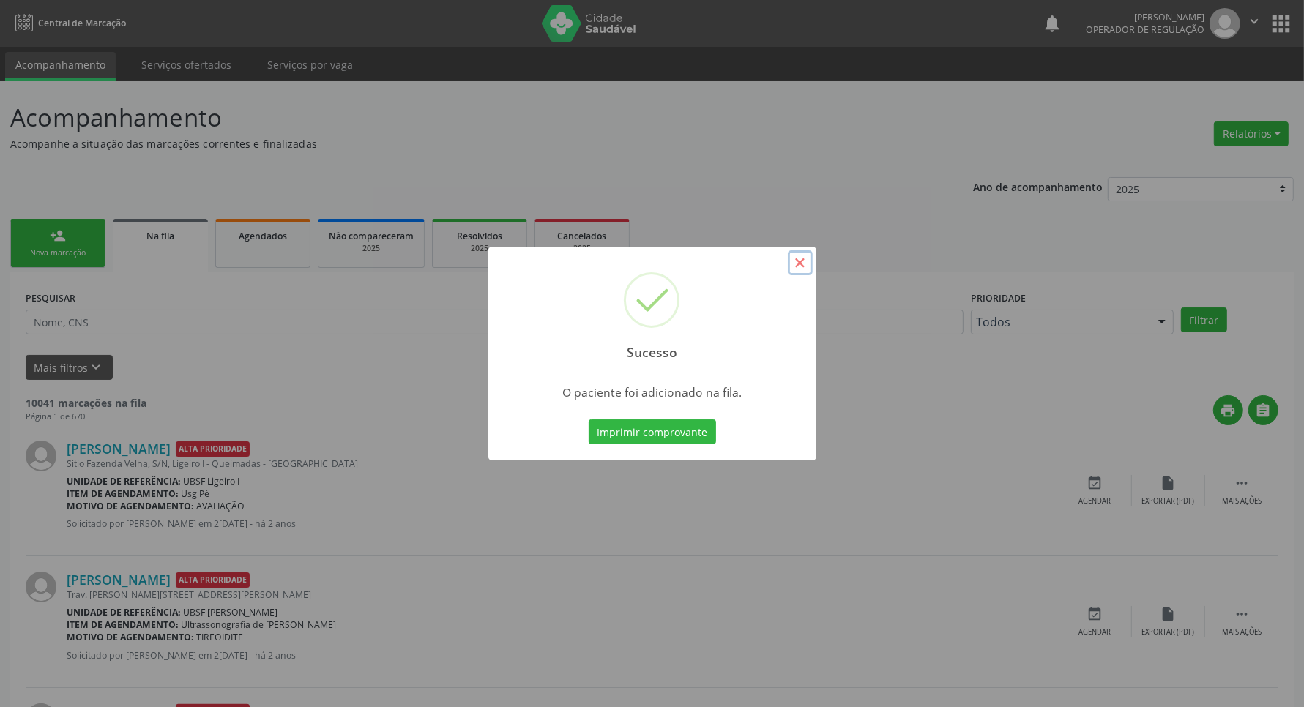
click at [804, 262] on button "×" at bounding box center [800, 262] width 25 height 25
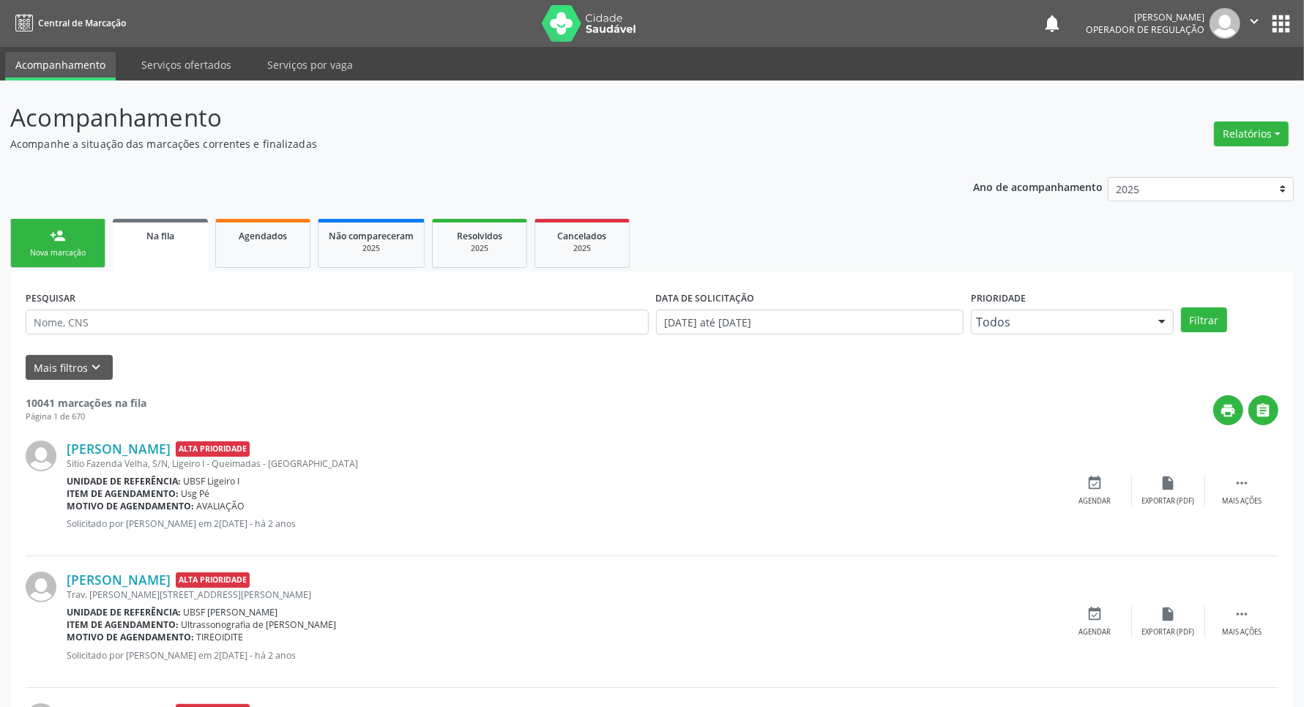
click at [1276, 33] on button "apps" at bounding box center [1281, 24] width 26 height 26
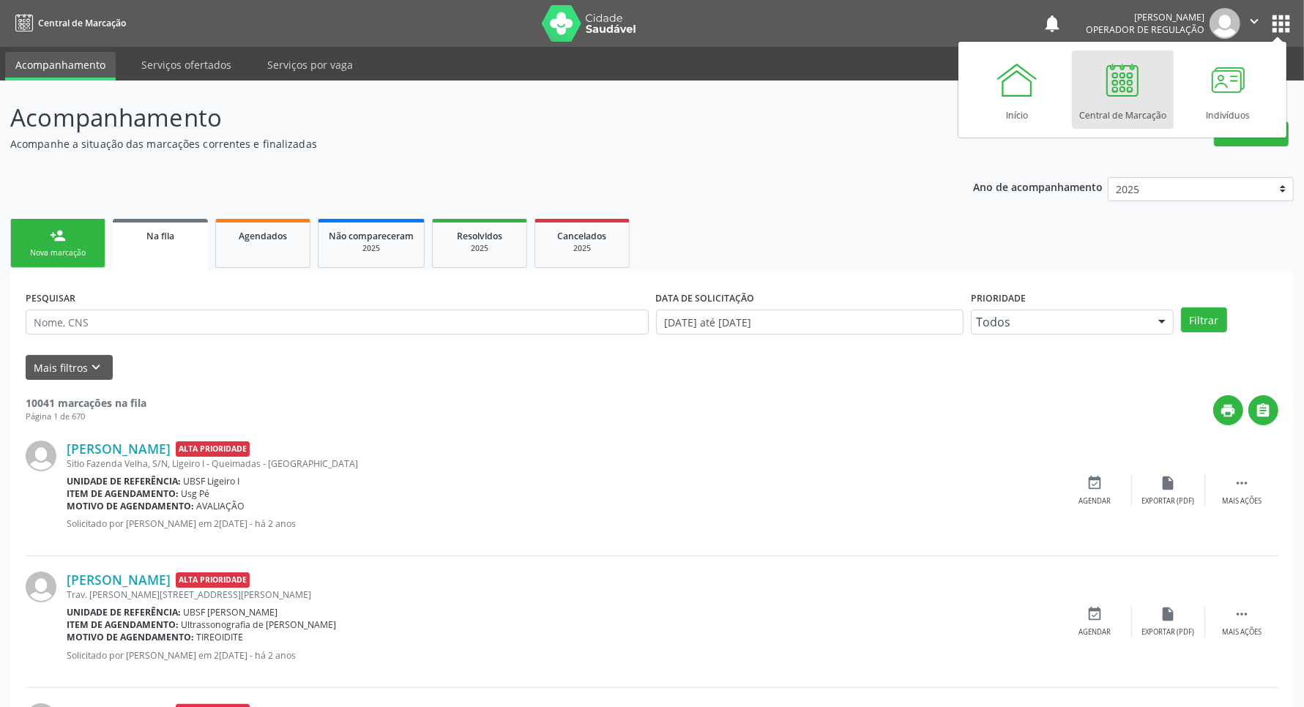
click at [1276, 33] on button "apps" at bounding box center [1281, 24] width 26 height 26
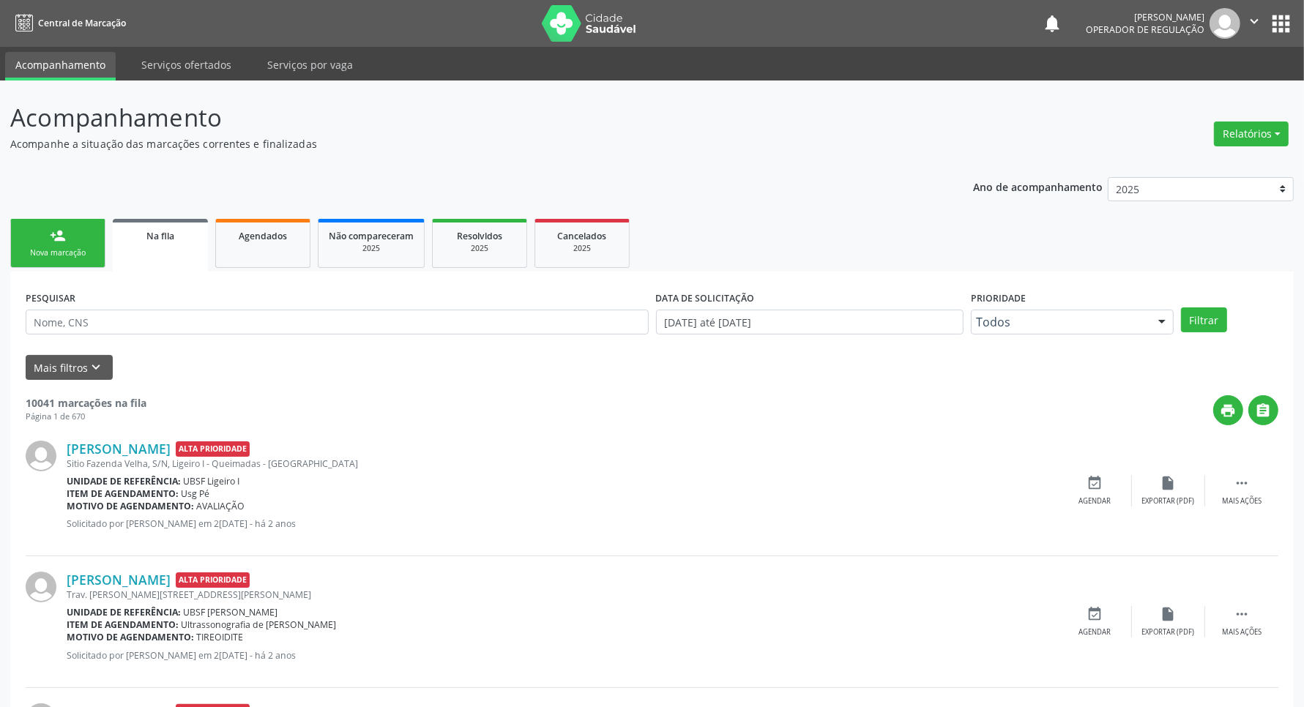
click at [45, 261] on link "person_add Nova marcação" at bounding box center [57, 243] width 95 height 49
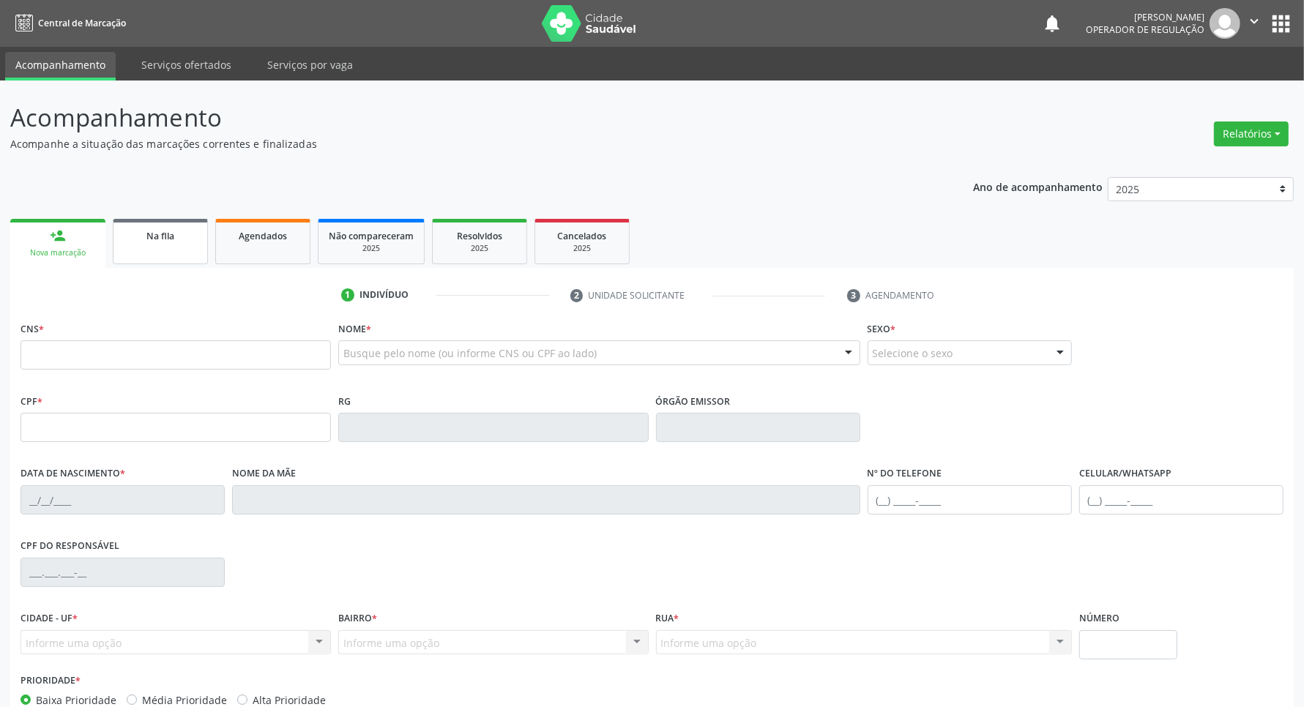
click at [152, 242] on div "Na fila" at bounding box center [160, 235] width 73 height 15
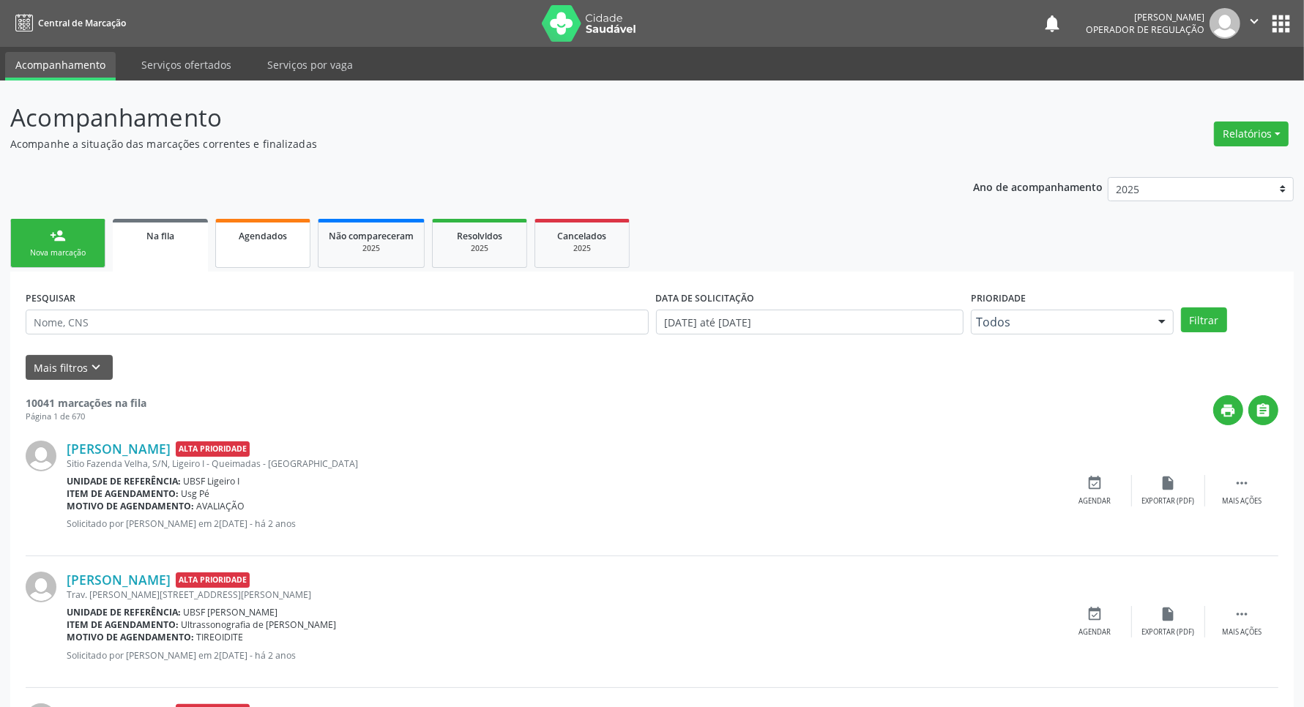
click at [276, 231] on span "Agendados" at bounding box center [263, 236] width 48 height 12
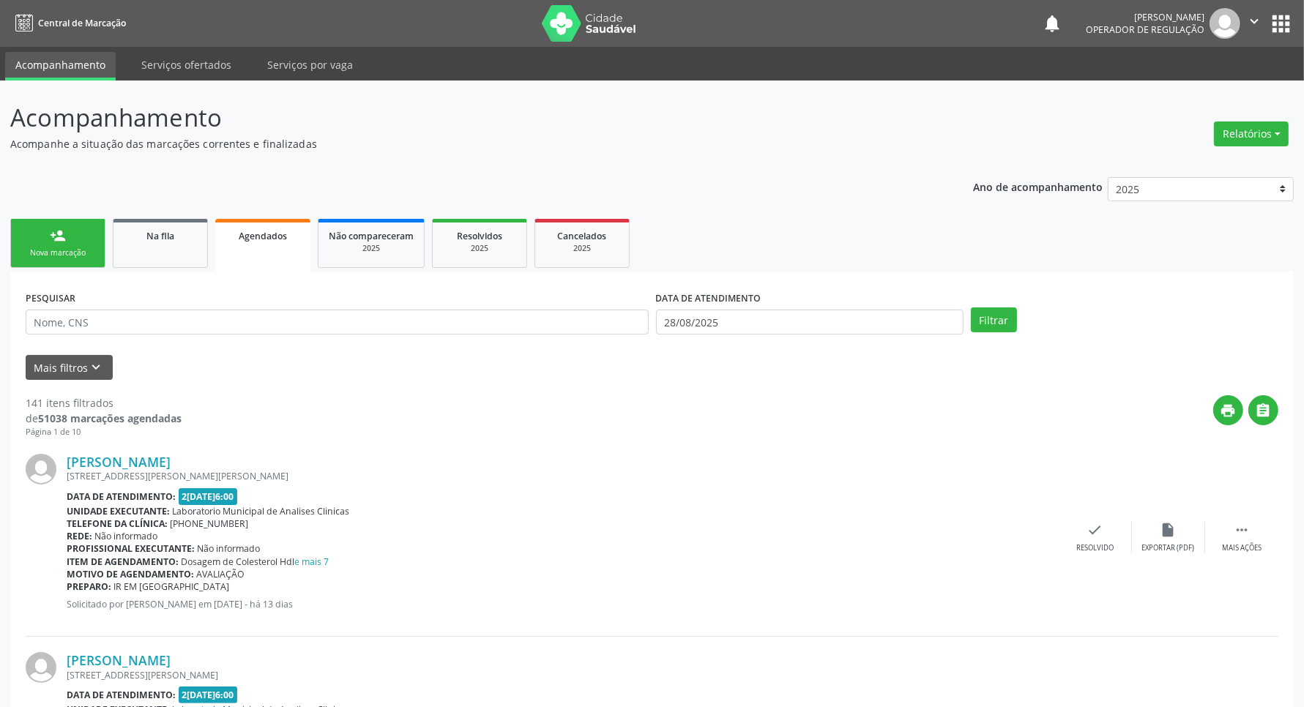
click at [1279, 26] on button "apps" at bounding box center [1281, 24] width 26 height 26
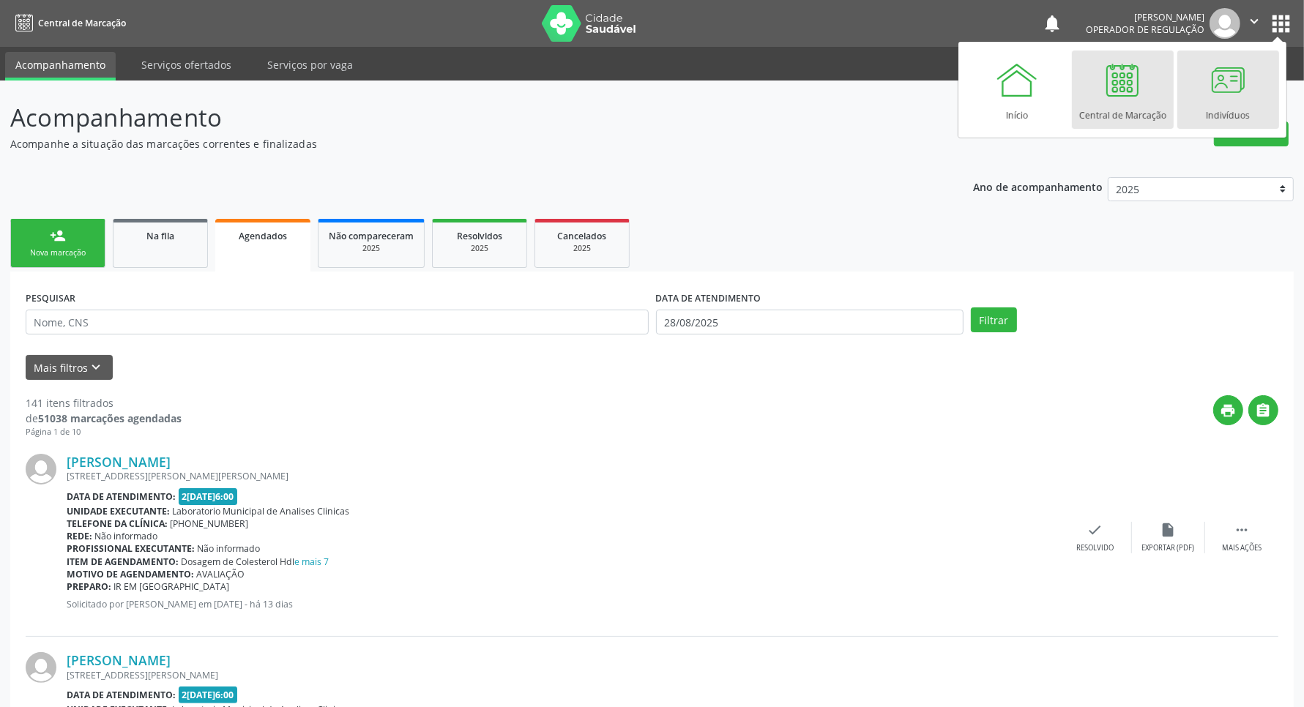
click at [1227, 103] on div "Indivíduos" at bounding box center [1228, 112] width 44 height 20
